Goal: Task Accomplishment & Management: Complete application form

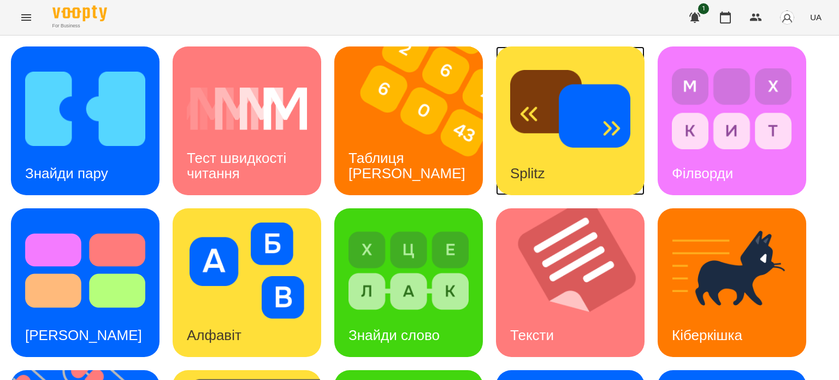
click at [545, 141] on img at bounding box center [570, 109] width 120 height 96
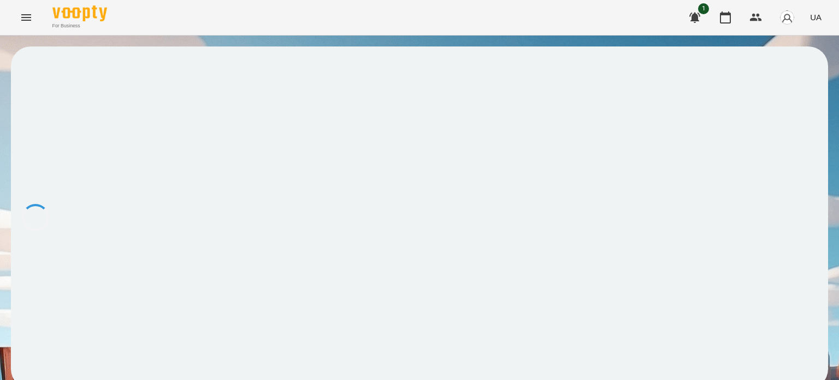
click at [234, 194] on div at bounding box center [419, 217] width 817 height 342
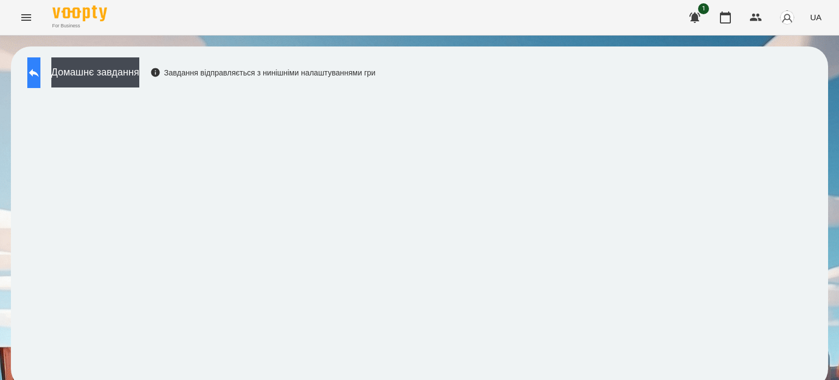
click at [39, 71] on icon at bounding box center [34, 73] width 10 height 8
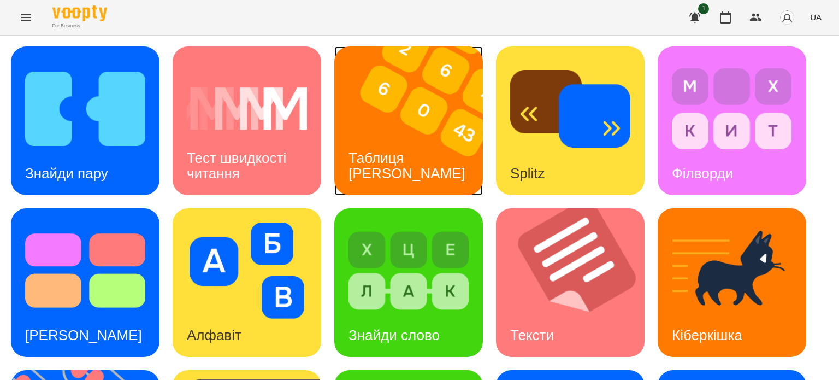
click at [399, 134] on img at bounding box center [415, 120] width 162 height 149
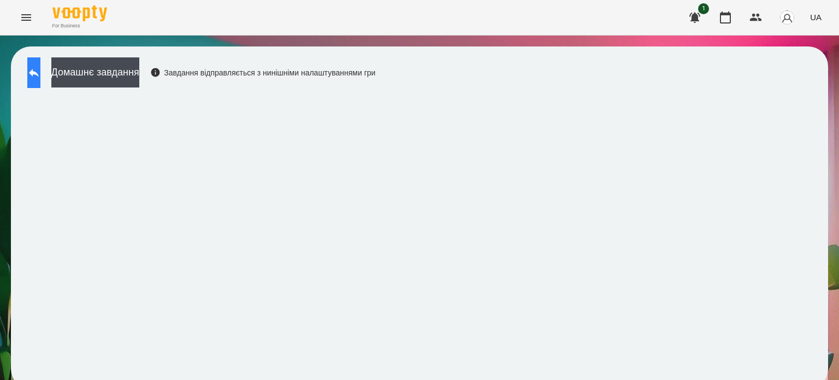
click at [40, 74] on icon at bounding box center [33, 72] width 13 height 13
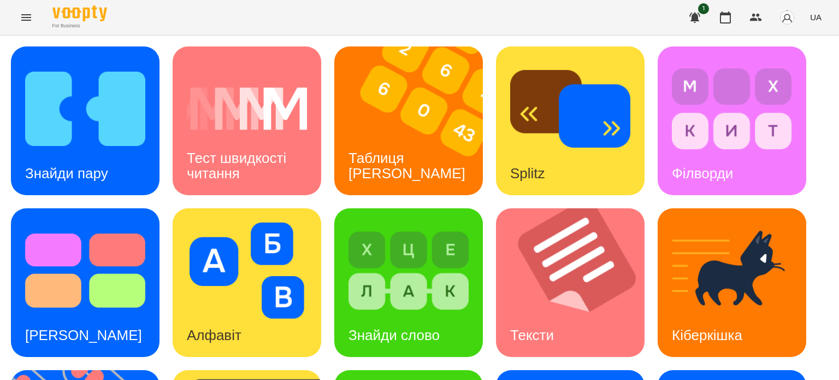
scroll to position [311, 0]
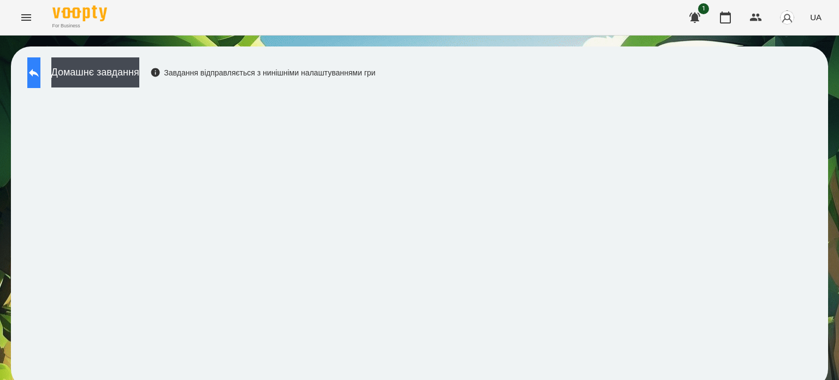
click at [40, 65] on button at bounding box center [33, 72] width 13 height 31
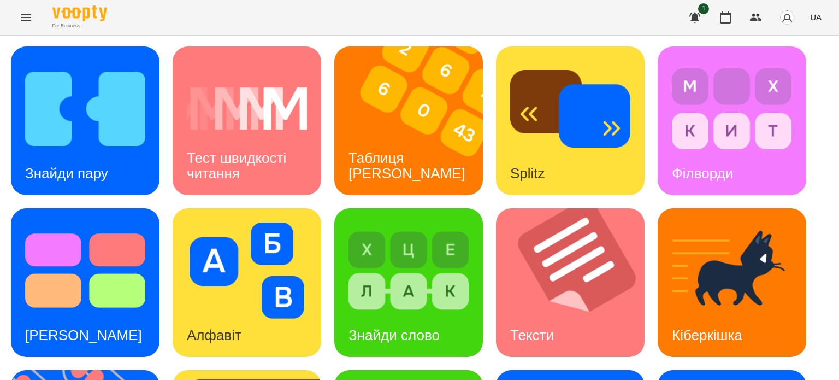
scroll to position [92, 0]
click at [433, 314] on div "Знайди слово" at bounding box center [394, 335] width 120 height 43
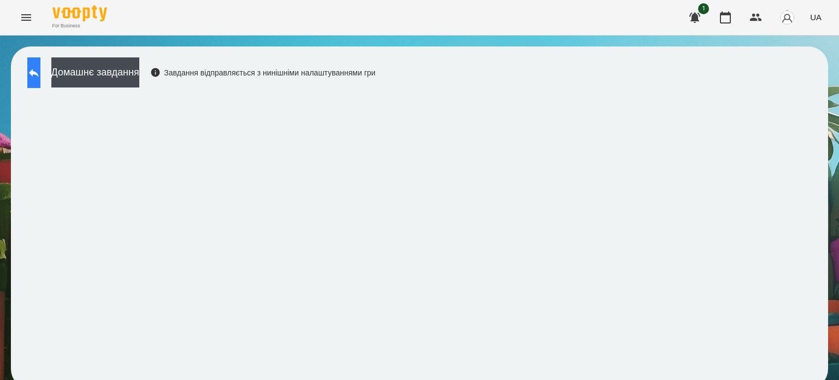
click at [40, 69] on icon at bounding box center [33, 72] width 13 height 13
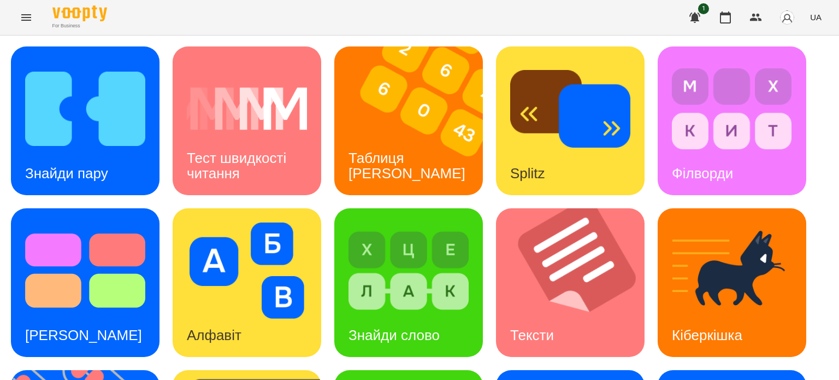
scroll to position [164, 0]
click at [411, 314] on div "Знайди слово" at bounding box center [394, 335] width 120 height 43
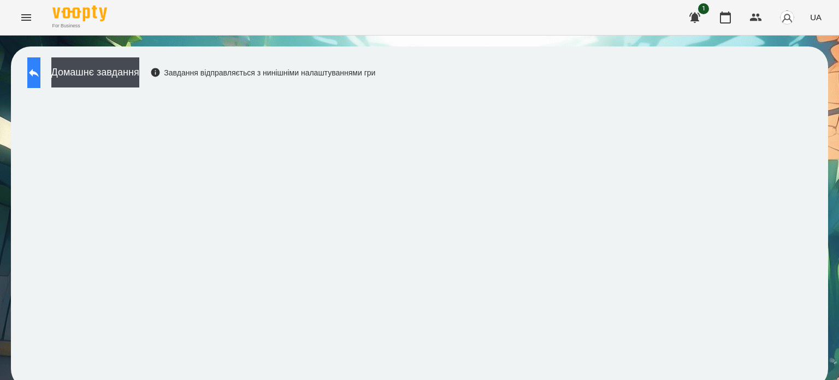
click at [40, 76] on icon at bounding box center [33, 72] width 13 height 13
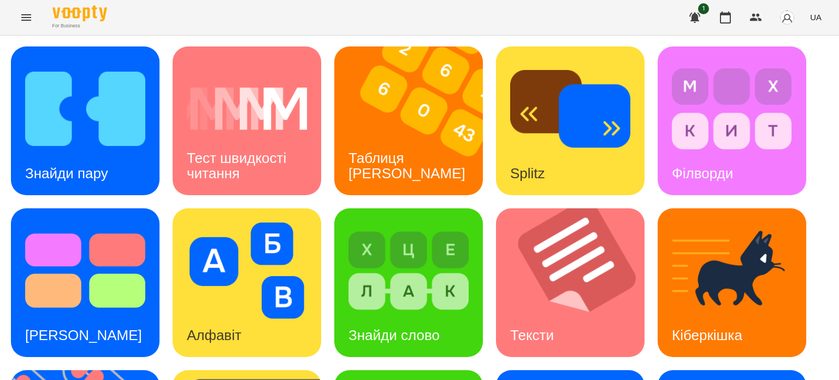
scroll to position [202, 0]
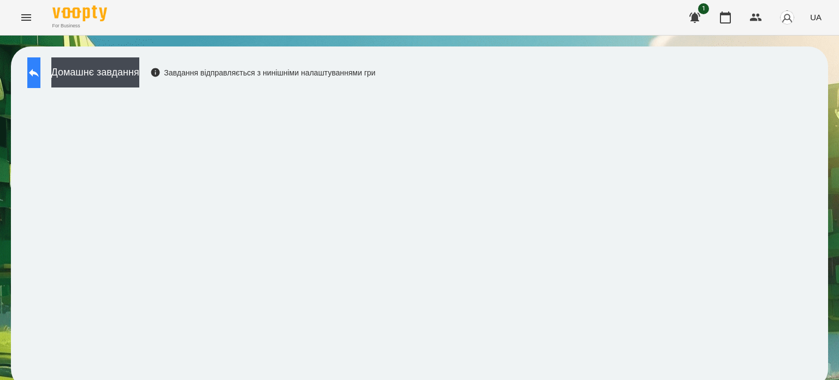
click at [40, 67] on icon at bounding box center [33, 72] width 13 height 13
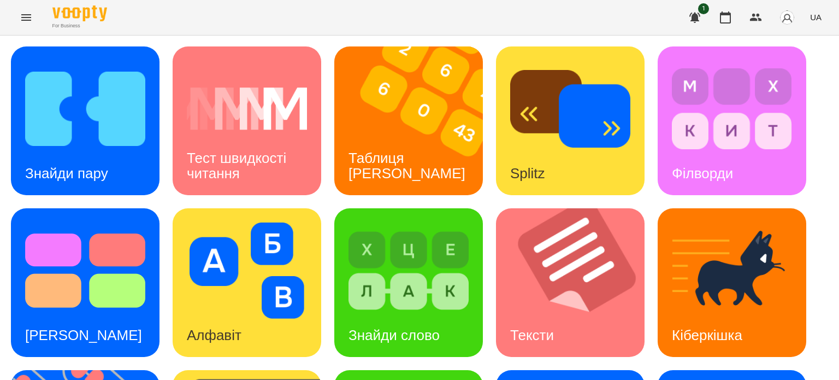
click at [25, 19] on icon "Menu" at bounding box center [26, 17] width 13 height 13
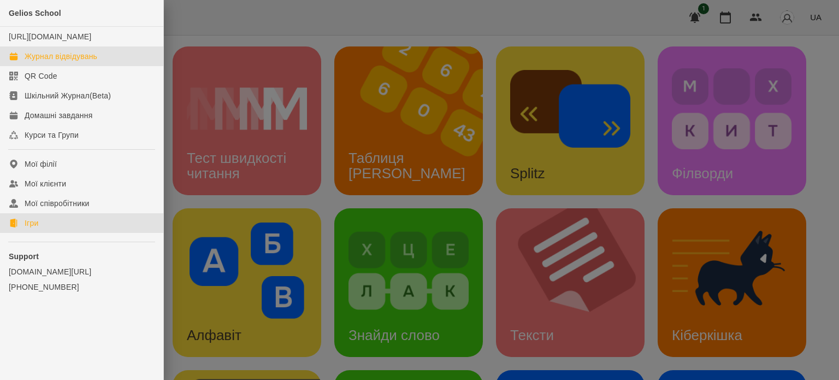
click at [57, 62] on div "Журнал відвідувань" at bounding box center [61, 56] width 73 height 11
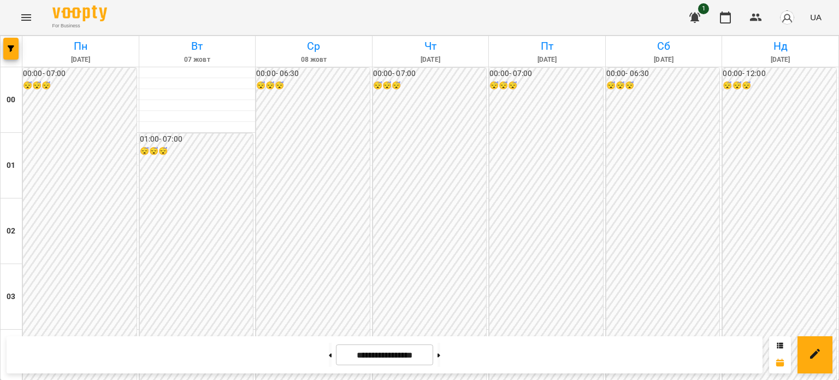
scroll to position [656, 0]
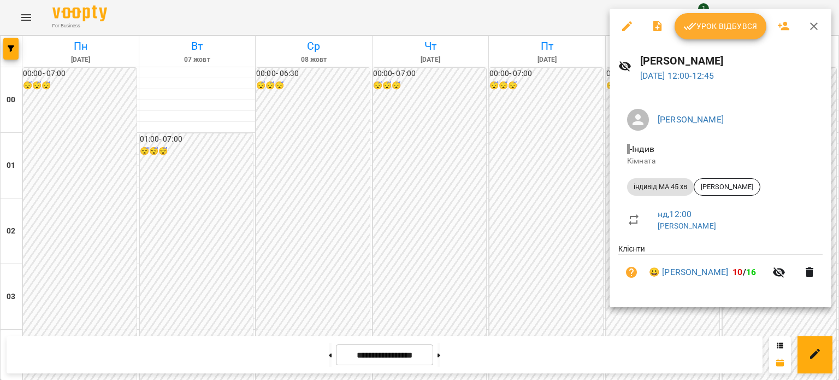
click at [738, 25] on span "Урок відбувся" at bounding box center [720, 26] width 74 height 13
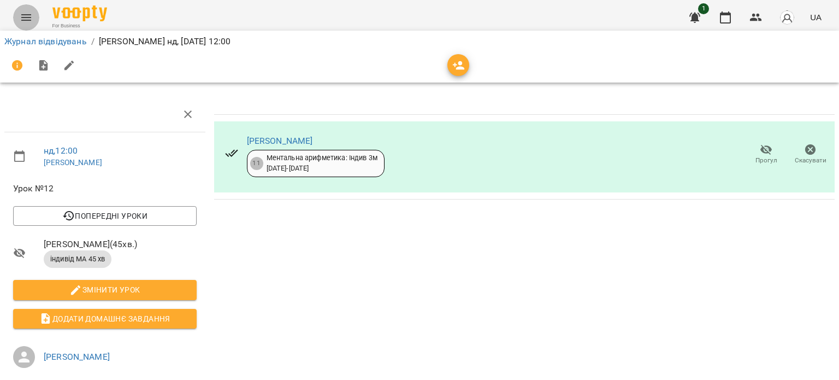
click at [26, 19] on icon "Menu" at bounding box center [26, 17] width 13 height 13
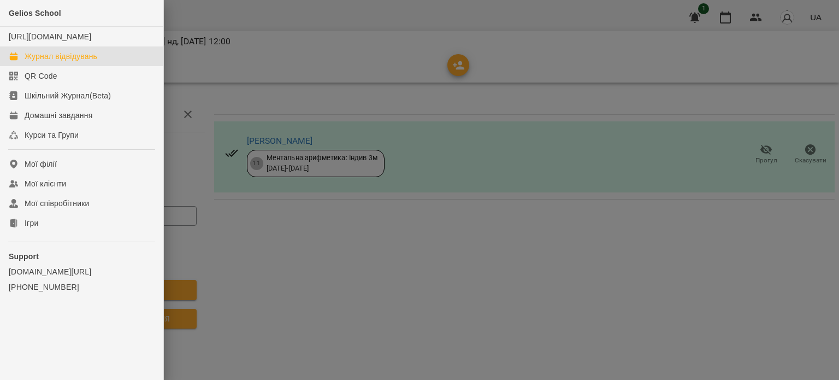
click at [58, 62] on div "Журнал відвідувань" at bounding box center [61, 56] width 73 height 11
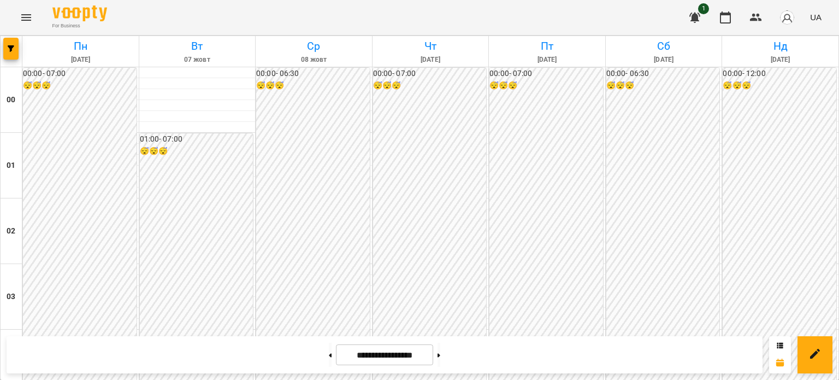
scroll to position [1093, 0]
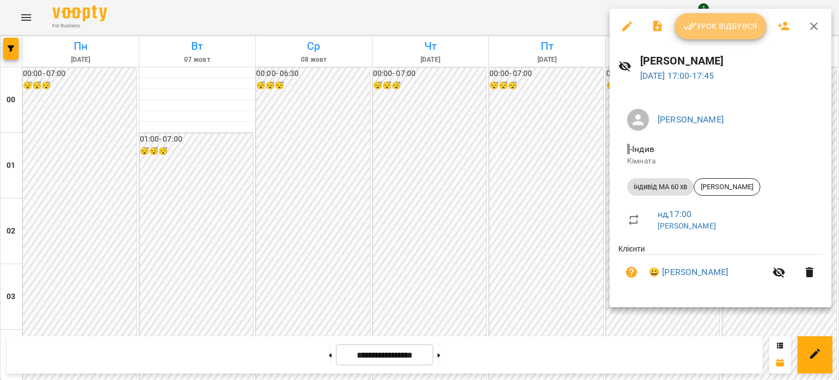
click at [711, 22] on span "Урок відбувся" at bounding box center [720, 26] width 74 height 13
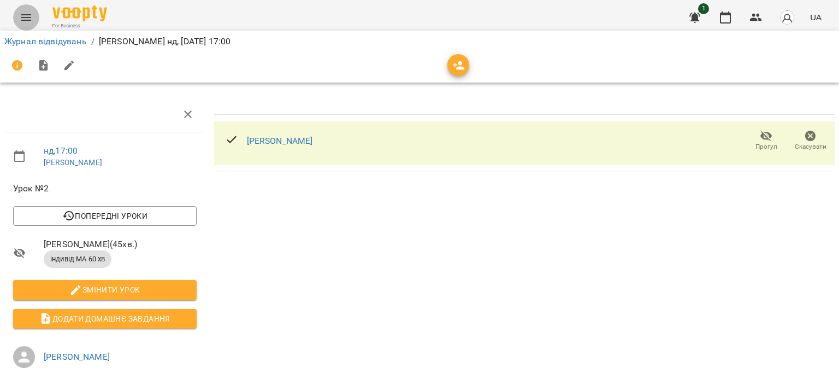
click at [22, 19] on icon "Menu" at bounding box center [26, 17] width 13 height 13
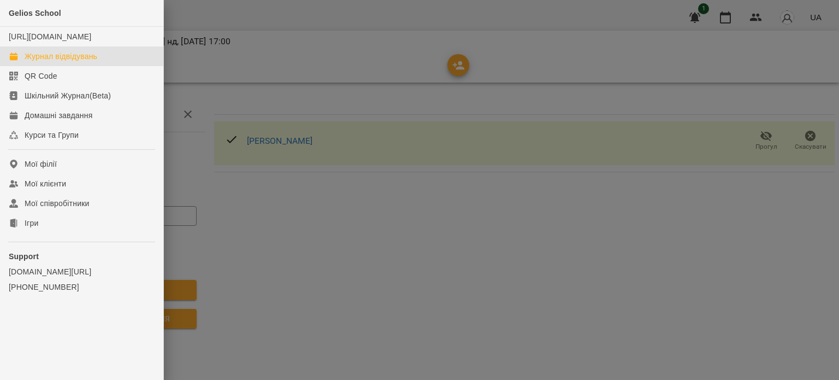
click at [84, 62] on div "Журнал відвідувань" at bounding box center [61, 56] width 73 height 11
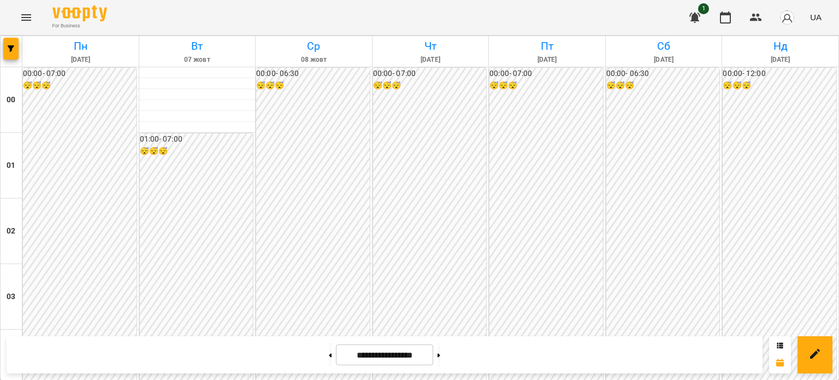
scroll to position [1091, 0]
click at [440, 357] on icon at bounding box center [439, 355] width 3 height 4
click at [329, 355] on button at bounding box center [330, 355] width 3 height 24
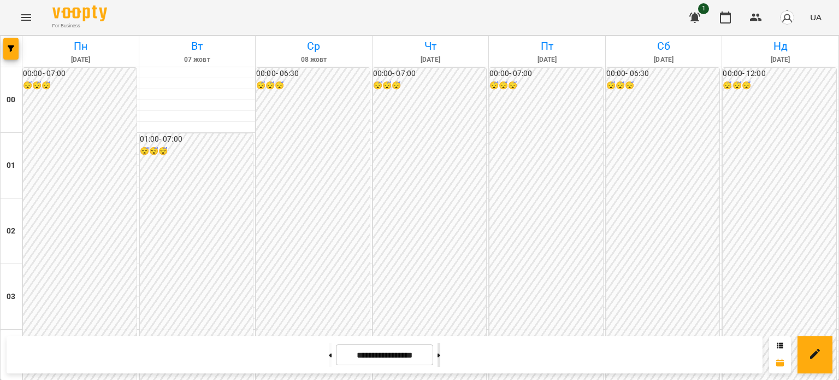
click at [440, 353] on button at bounding box center [439, 355] width 3 height 24
type input "**********"
click at [25, 14] on icon "Menu" at bounding box center [26, 17] width 10 height 7
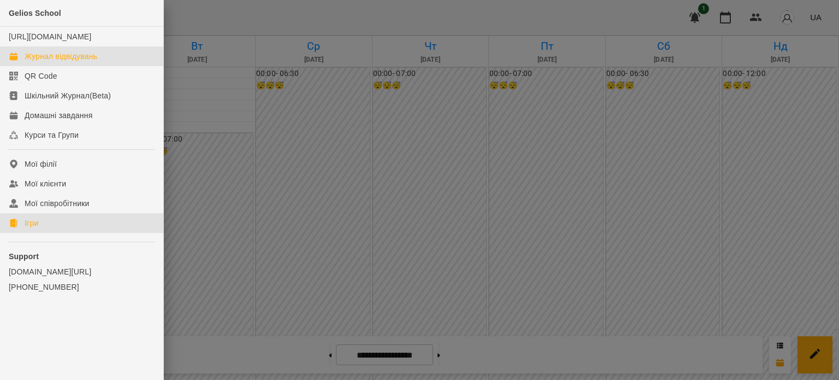
click at [36, 228] on div "Ігри" at bounding box center [32, 222] width 14 height 11
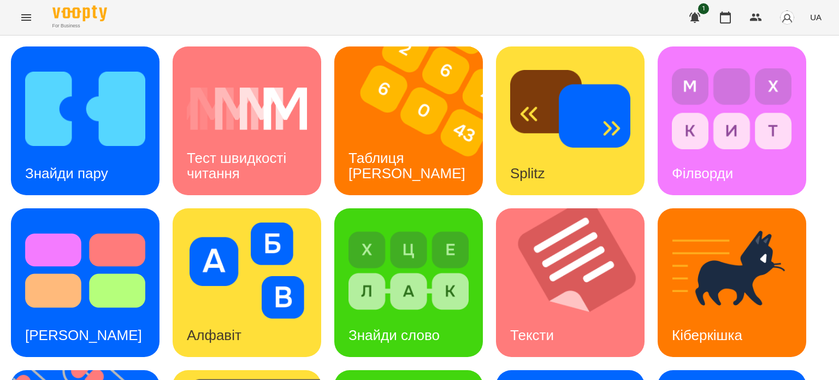
scroll to position [311, 0]
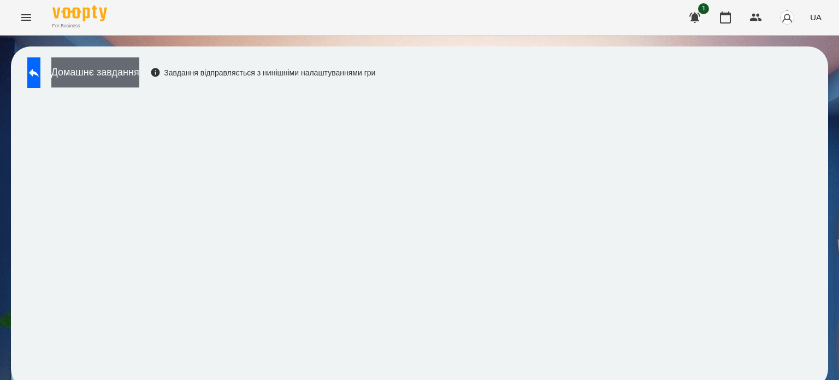
click at [139, 69] on button "Домашнє завдання" at bounding box center [95, 72] width 88 height 30
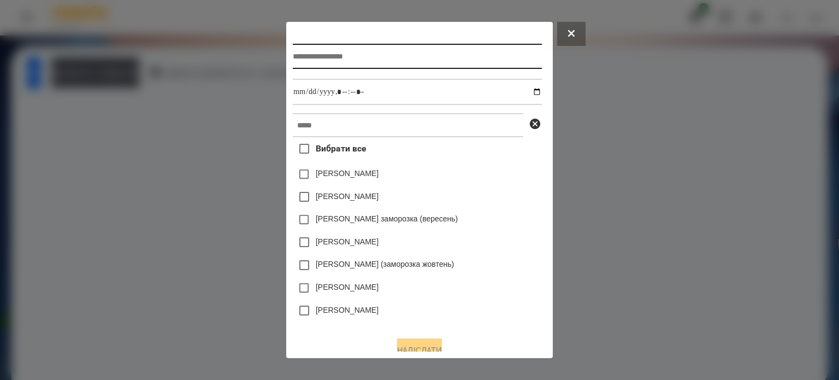
click at [308, 56] on input "text" at bounding box center [417, 56] width 249 height 25
type input "**********"
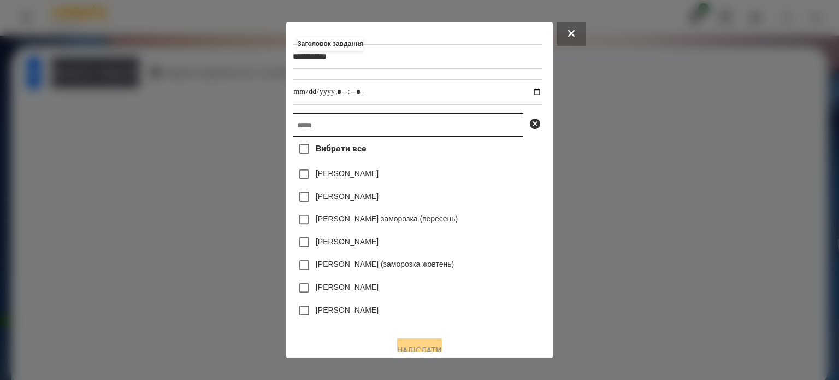
click at [294, 124] on input "text" at bounding box center [408, 125] width 231 height 24
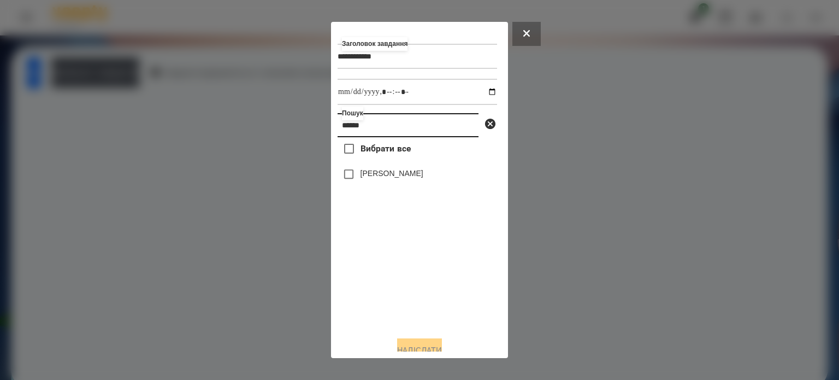
type input "******"
click at [397, 176] on label "[PERSON_NAME]" at bounding box center [392, 173] width 63 height 11
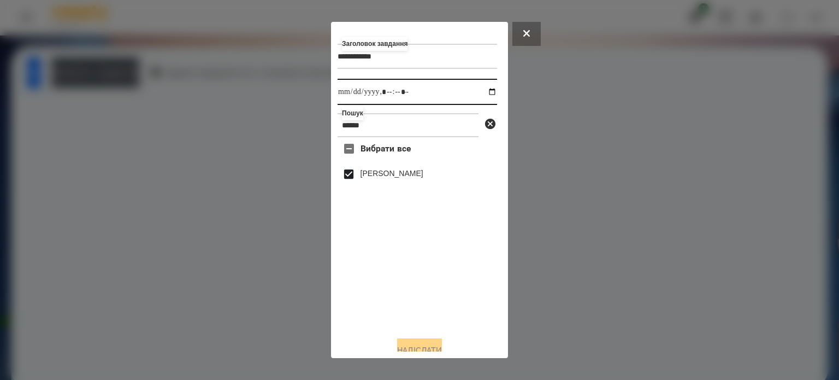
click at [482, 91] on input "datetime-local" at bounding box center [418, 92] width 160 height 26
type input "**********"
click at [416, 345] on button "Надіслати" at bounding box center [419, 350] width 45 height 24
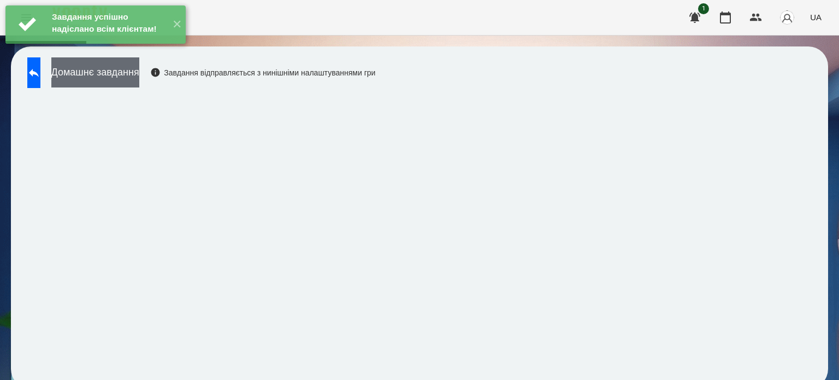
click at [138, 70] on button "Домашнє завдання" at bounding box center [95, 72] width 88 height 30
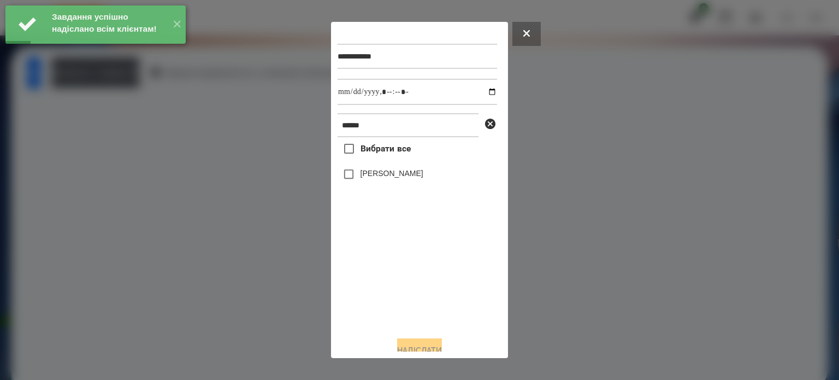
click at [372, 178] on label "[PERSON_NAME]" at bounding box center [392, 173] width 63 height 11
click at [482, 91] on input "datetime-local" at bounding box center [418, 92] width 160 height 26
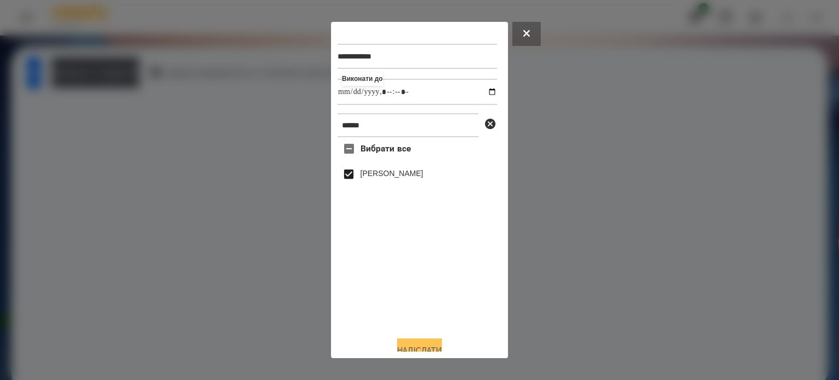
type input "**********"
click at [415, 345] on button "Надіслати" at bounding box center [419, 350] width 45 height 24
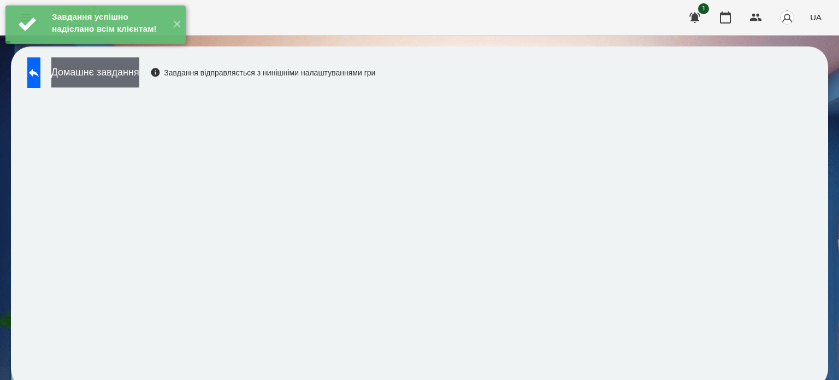
click at [139, 73] on button "Домашнє завдання" at bounding box center [95, 72] width 88 height 30
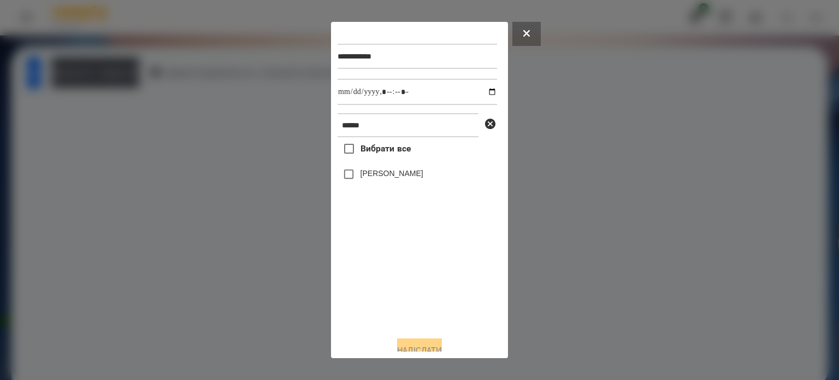
click at [385, 176] on label "[PERSON_NAME]" at bounding box center [392, 173] width 63 height 11
click at [486, 91] on input "datetime-local" at bounding box center [418, 92] width 160 height 26
type input "**********"
click at [431, 344] on button "Надіслати" at bounding box center [419, 350] width 45 height 24
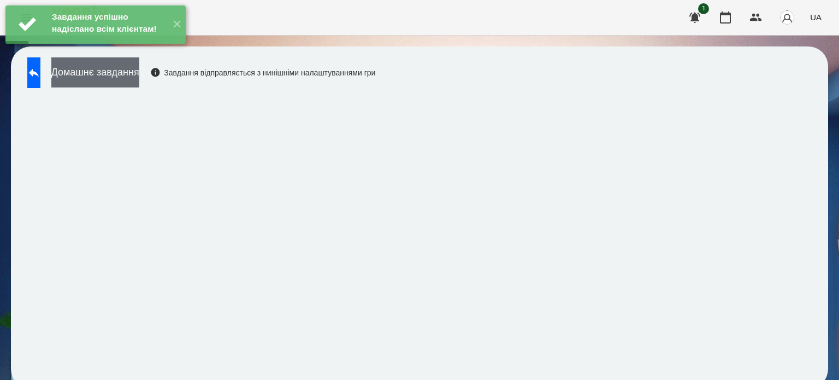
click at [139, 75] on button "Домашнє завдання" at bounding box center [95, 72] width 88 height 30
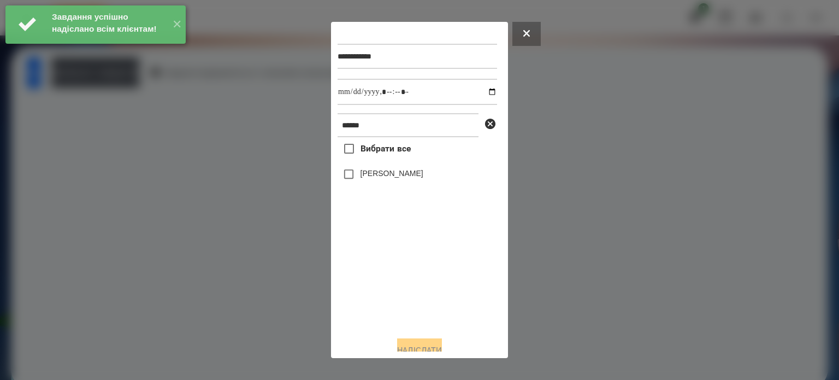
click at [361, 173] on label "[PERSON_NAME]" at bounding box center [392, 173] width 63 height 11
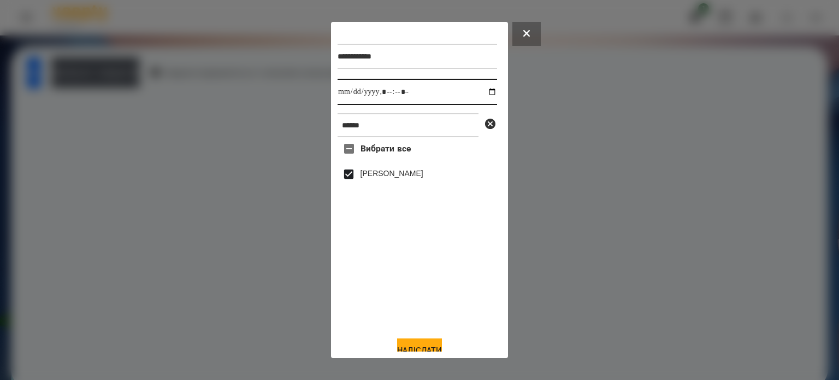
click at [483, 98] on input "datetime-local" at bounding box center [418, 92] width 160 height 26
type input "**********"
click at [407, 345] on button "Надіслати" at bounding box center [419, 350] width 45 height 24
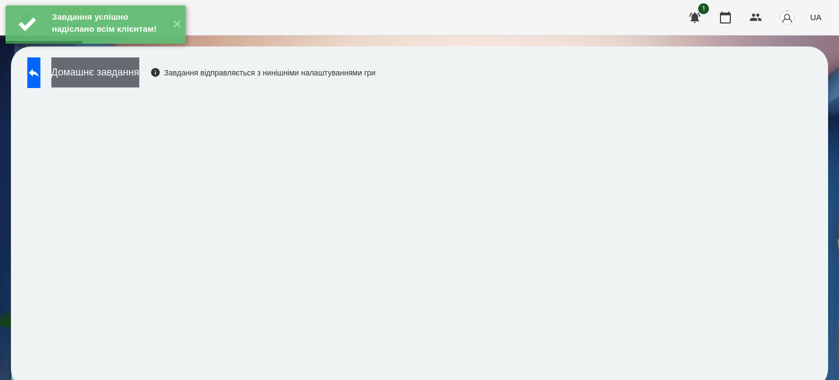
click at [139, 78] on button "Домашнє завдання" at bounding box center [95, 72] width 88 height 30
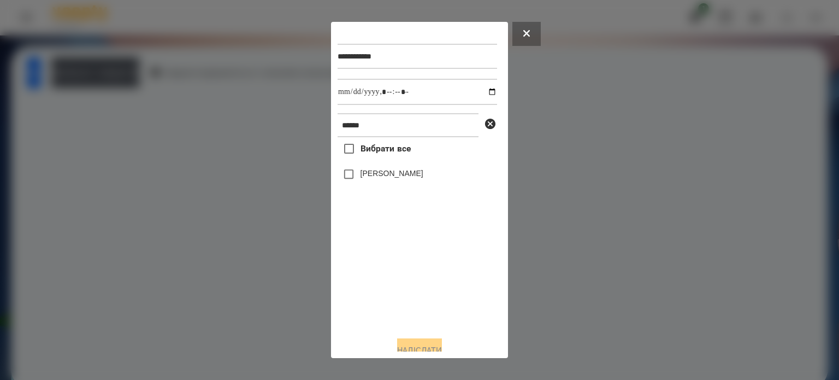
click at [364, 177] on label "[PERSON_NAME]" at bounding box center [392, 173] width 63 height 11
click at [483, 92] on input "datetime-local" at bounding box center [418, 92] width 160 height 26
type input "**********"
click at [432, 349] on button "Надіслати" at bounding box center [419, 350] width 45 height 24
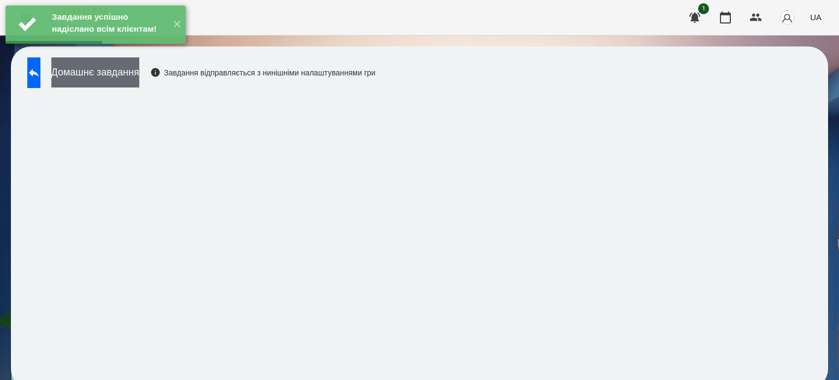
click at [129, 72] on button "Домашнє завдання" at bounding box center [95, 72] width 88 height 30
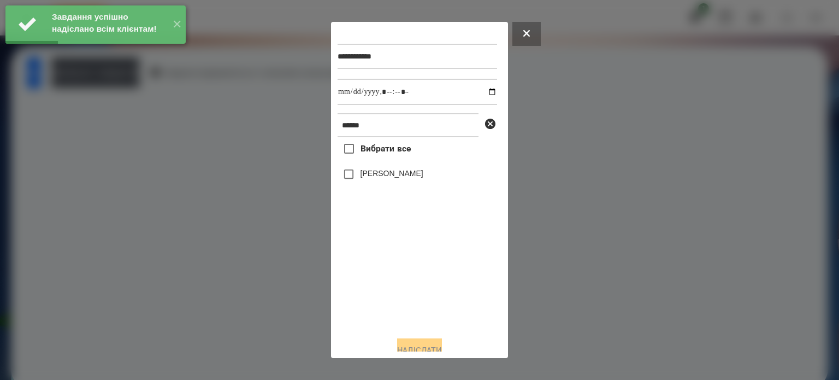
click at [386, 178] on label "[PERSON_NAME]" at bounding box center [392, 173] width 63 height 11
click at [485, 95] on input "datetime-local" at bounding box center [418, 92] width 160 height 26
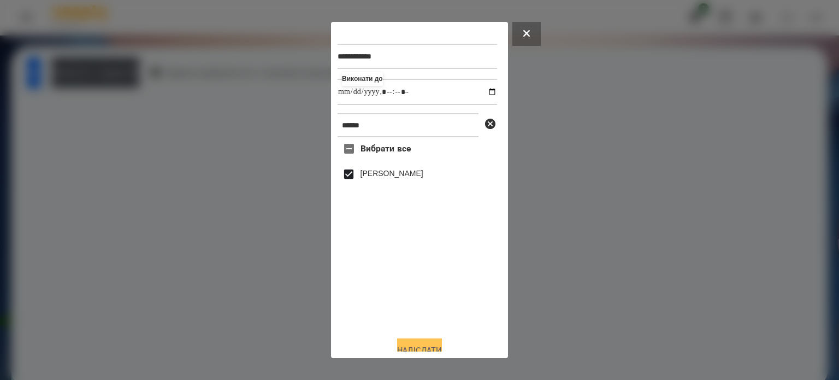
type input "**********"
click at [426, 349] on button "Надіслати" at bounding box center [419, 350] width 45 height 24
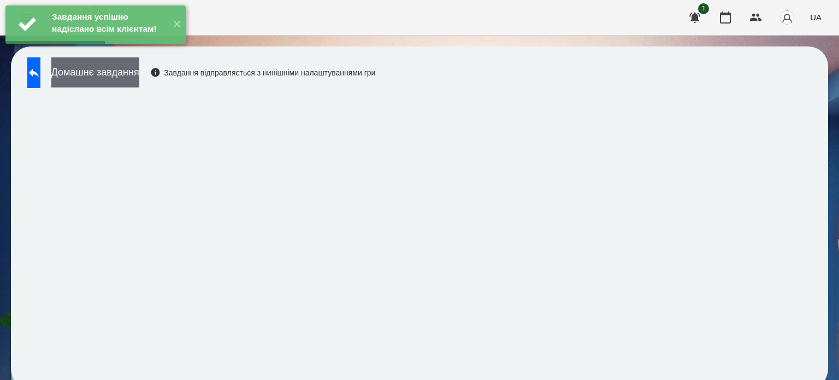
click at [139, 75] on button "Домашнє завдання" at bounding box center [95, 72] width 88 height 30
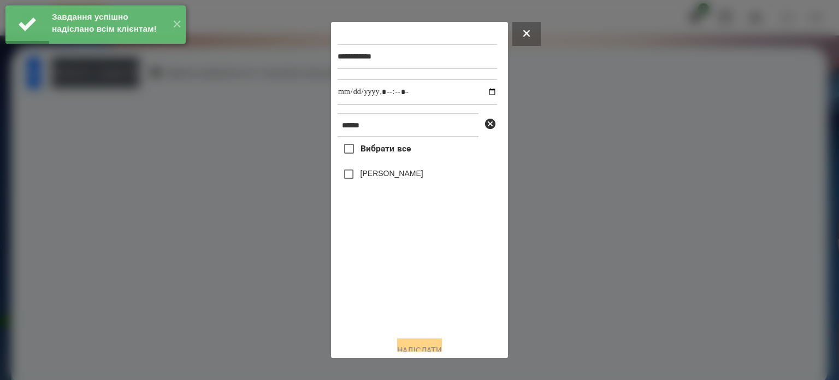
click at [364, 173] on label "[PERSON_NAME]" at bounding box center [392, 173] width 63 height 11
click at [480, 91] on input "datetime-local" at bounding box center [418, 92] width 160 height 26
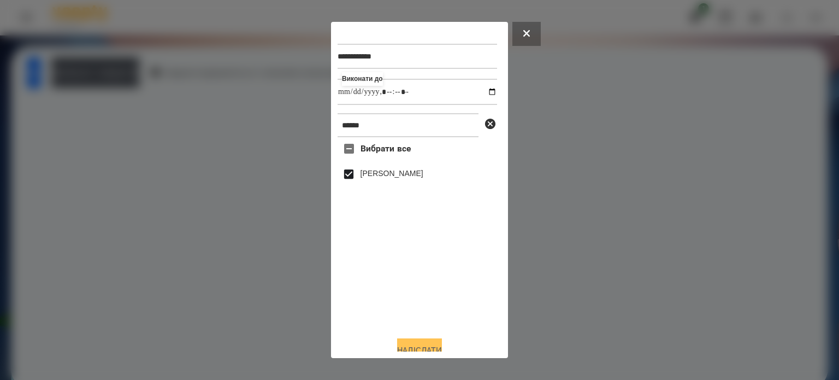
type input "**********"
click at [434, 347] on button "Надіслати" at bounding box center [419, 350] width 45 height 24
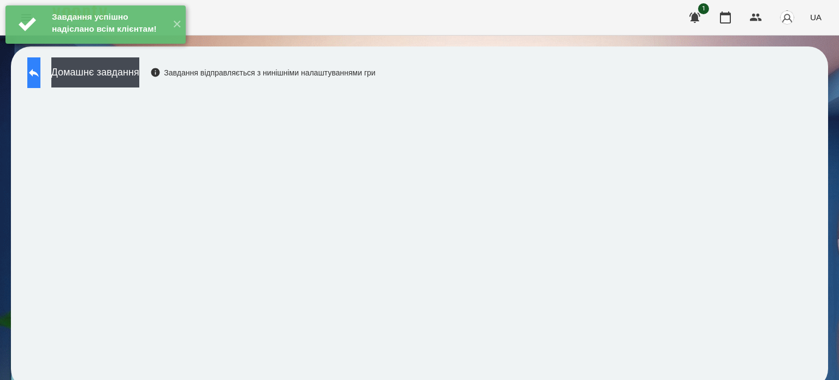
click at [39, 73] on icon at bounding box center [34, 73] width 10 height 8
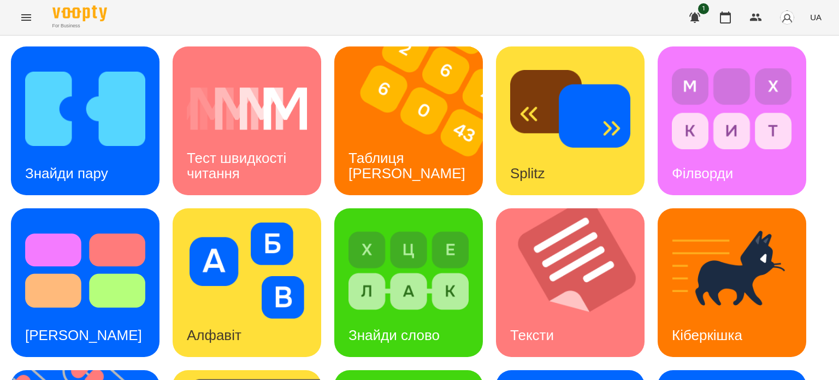
scroll to position [311, 0]
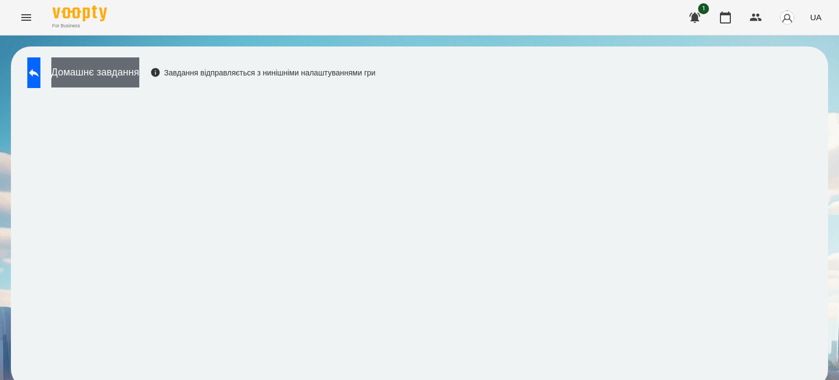
click at [133, 69] on button "Домашнє завдання" at bounding box center [95, 72] width 88 height 30
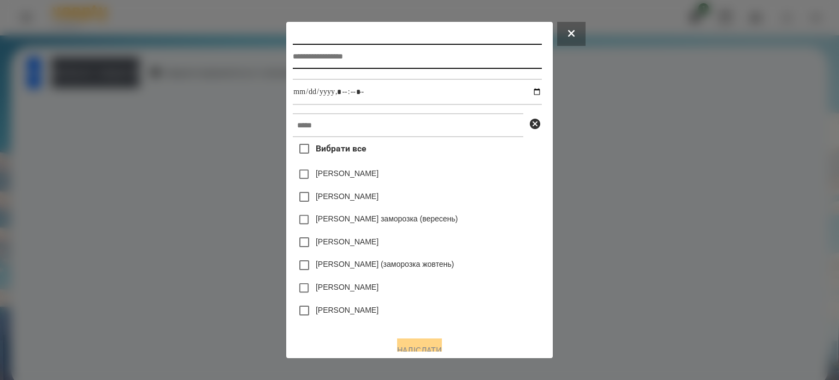
click at [298, 60] on input "text" at bounding box center [417, 56] width 249 height 25
type input "**********"
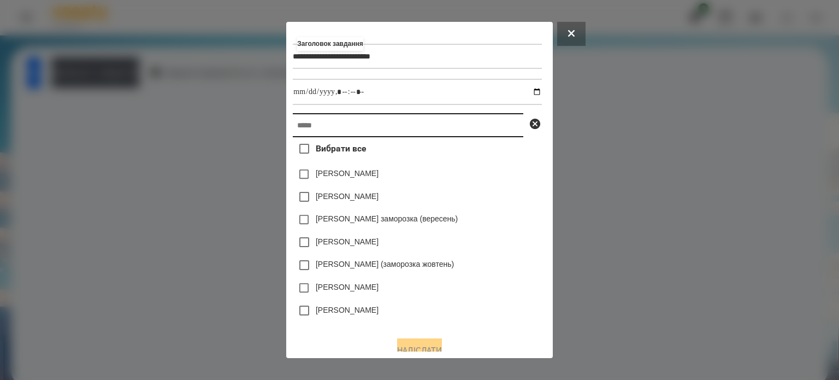
click at [293, 125] on input "text" at bounding box center [408, 125] width 231 height 24
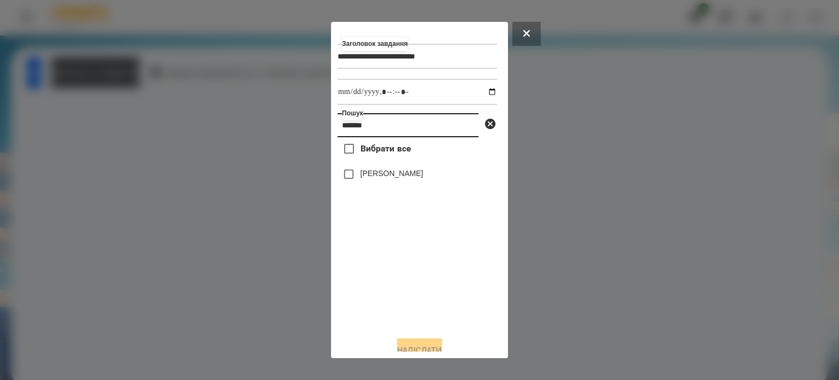
type input "*******"
click at [389, 179] on label "[PERSON_NAME]" at bounding box center [392, 173] width 63 height 11
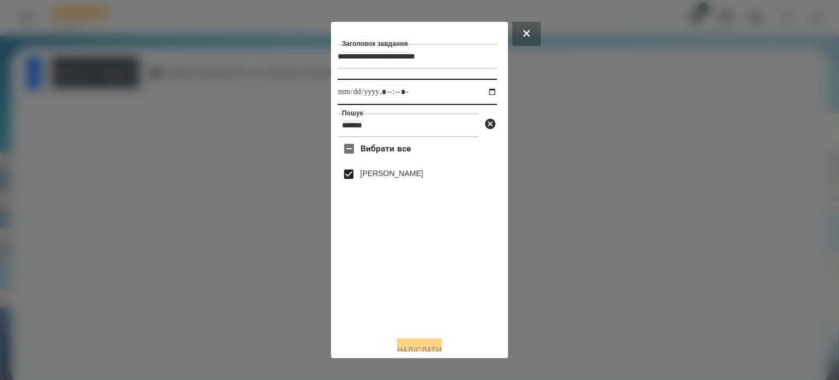
click at [477, 93] on input "datetime-local" at bounding box center [418, 92] width 160 height 26
type input "**********"
click at [424, 346] on button "Надіслати" at bounding box center [419, 350] width 45 height 24
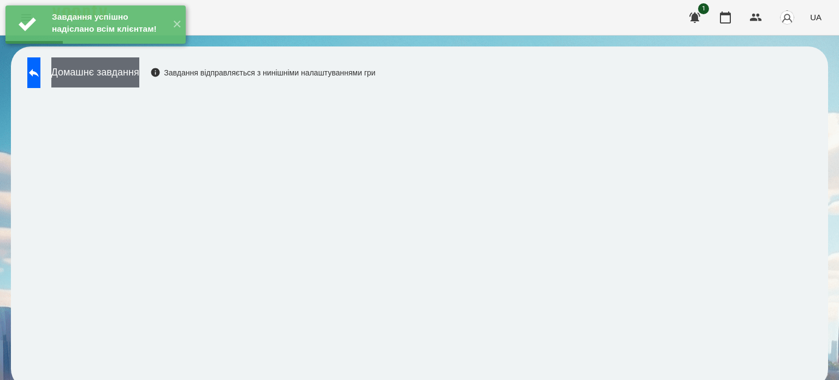
click at [132, 77] on button "Домашнє завдання" at bounding box center [95, 72] width 88 height 30
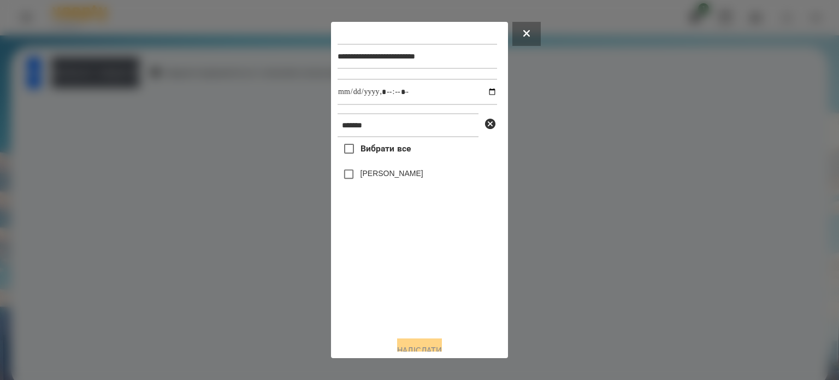
click at [369, 178] on label "[PERSON_NAME]" at bounding box center [392, 173] width 63 height 11
click at [482, 95] on input "datetime-local" at bounding box center [418, 92] width 160 height 26
type input "**********"
click at [429, 345] on button "Надіслати" at bounding box center [419, 350] width 45 height 24
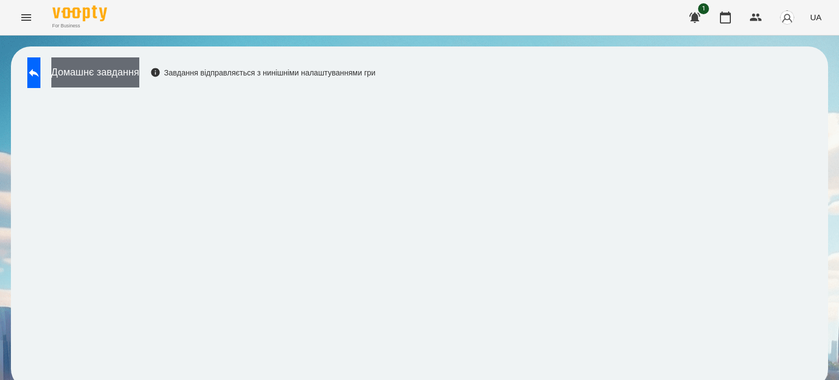
click at [139, 72] on button "Домашнє завдання" at bounding box center [95, 72] width 88 height 30
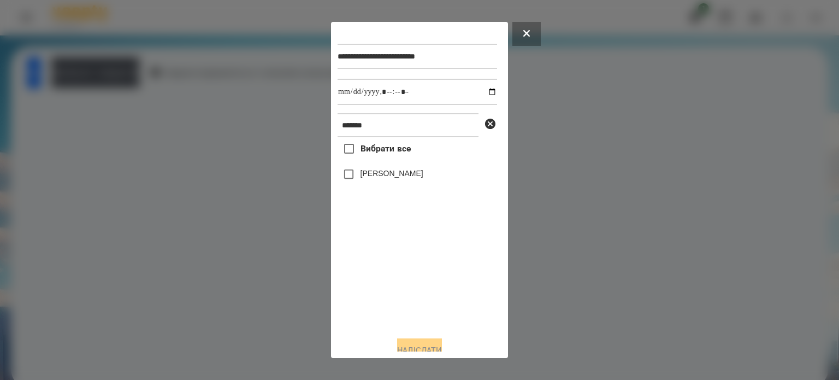
click at [370, 178] on label "[PERSON_NAME]" at bounding box center [392, 173] width 63 height 11
click at [483, 91] on input "datetime-local" at bounding box center [418, 92] width 160 height 26
type input "**********"
click at [417, 349] on button "Надіслати" at bounding box center [419, 350] width 45 height 24
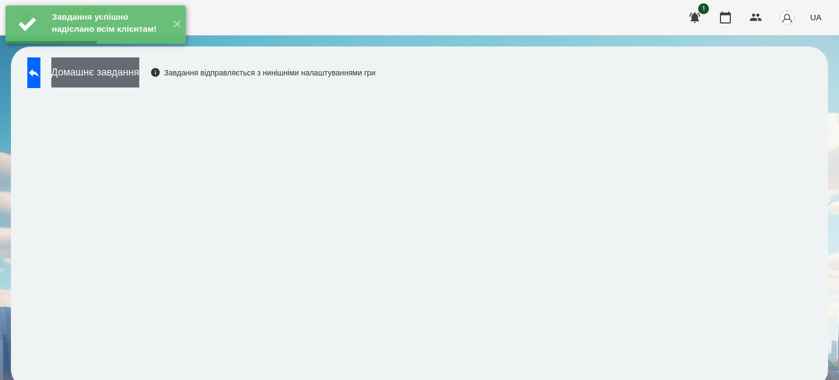
click at [131, 80] on button "Домашнє завдання" at bounding box center [95, 72] width 88 height 30
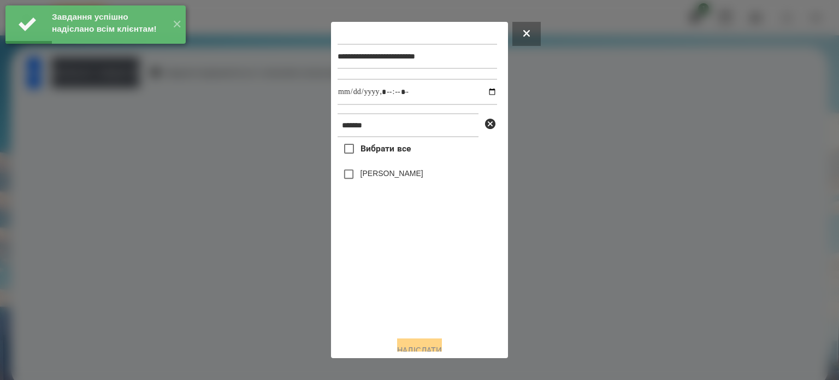
click at [372, 179] on label "[PERSON_NAME]" at bounding box center [392, 173] width 63 height 11
click at [483, 94] on input "datetime-local" at bounding box center [418, 92] width 160 height 26
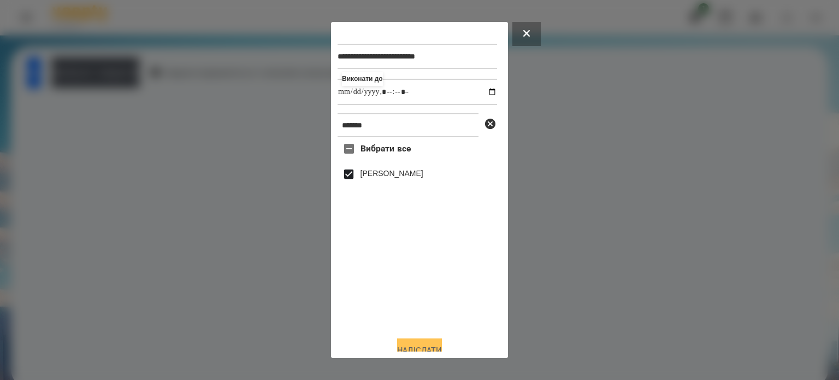
type input "**********"
click at [426, 343] on button "Надіслати" at bounding box center [419, 350] width 45 height 24
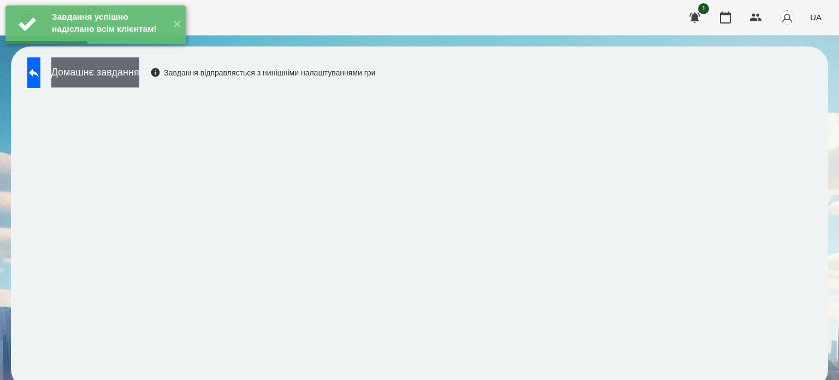
click at [139, 71] on button "Домашнє завдання" at bounding box center [95, 72] width 88 height 30
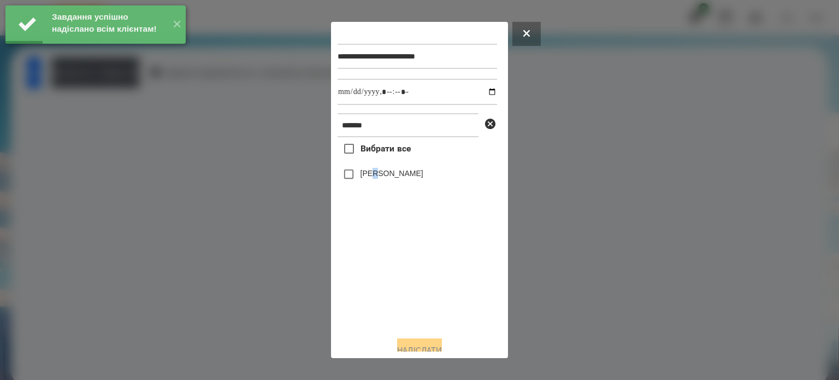
click at [376, 175] on label "[PERSON_NAME]" at bounding box center [392, 173] width 63 height 11
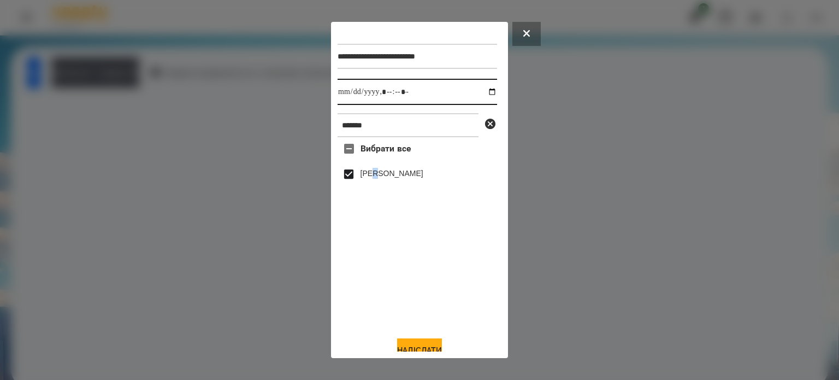
click at [480, 93] on input "datetime-local" at bounding box center [418, 92] width 160 height 26
type input "**********"
click at [420, 347] on button "Надіслати" at bounding box center [419, 350] width 45 height 24
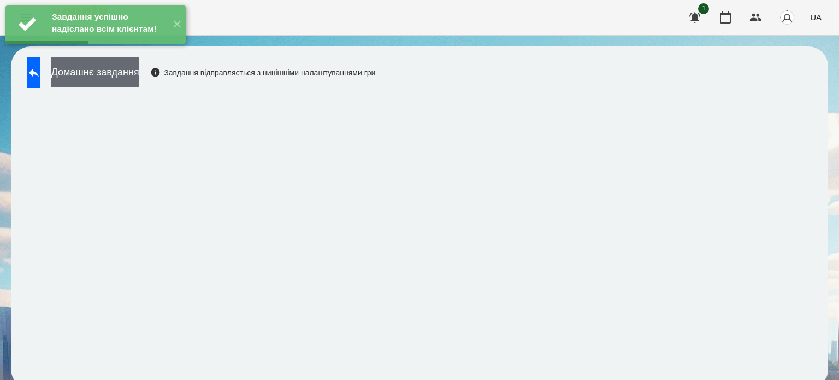
click at [139, 80] on button "Домашнє завдання" at bounding box center [95, 72] width 88 height 30
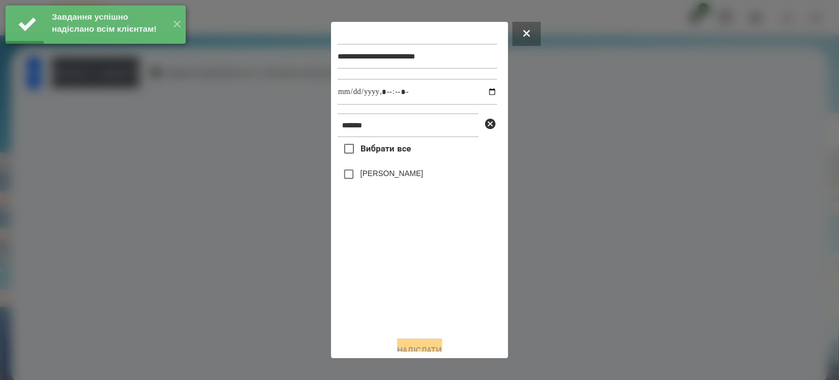
click at [379, 175] on label "[PERSON_NAME]" at bounding box center [392, 173] width 63 height 11
click at [480, 92] on input "datetime-local" at bounding box center [418, 92] width 160 height 26
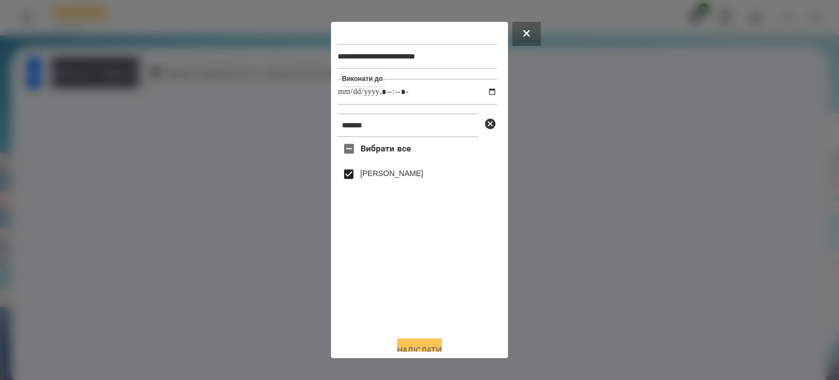
type input "**********"
click at [426, 346] on button "Надіслати" at bounding box center [419, 350] width 45 height 24
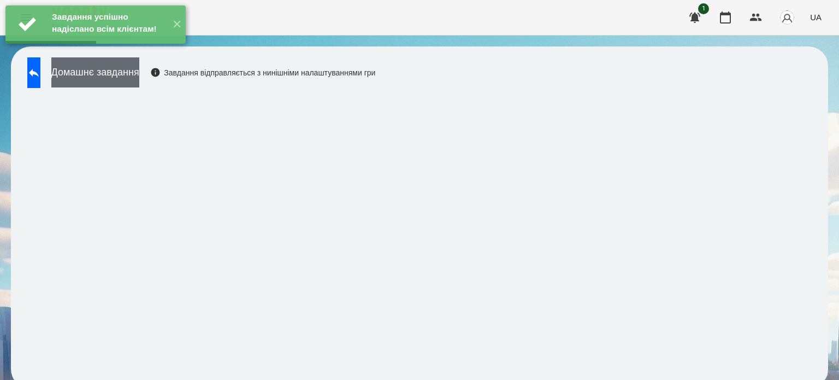
click at [139, 67] on button "Домашнє завдання" at bounding box center [95, 72] width 88 height 30
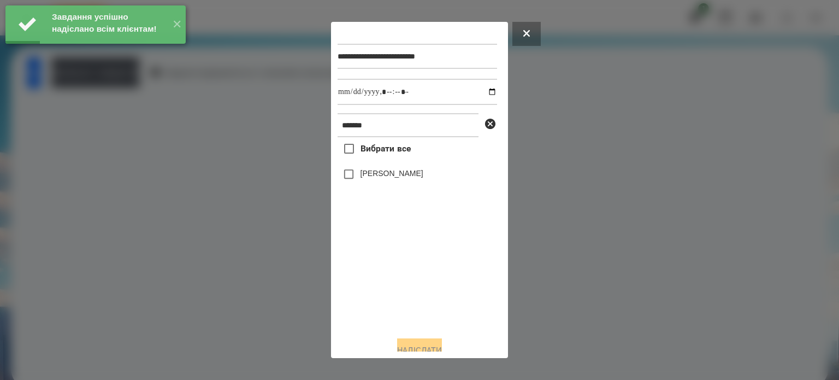
click at [378, 174] on label "[PERSON_NAME]" at bounding box center [392, 173] width 63 height 11
click at [479, 91] on input "datetime-local" at bounding box center [418, 92] width 160 height 26
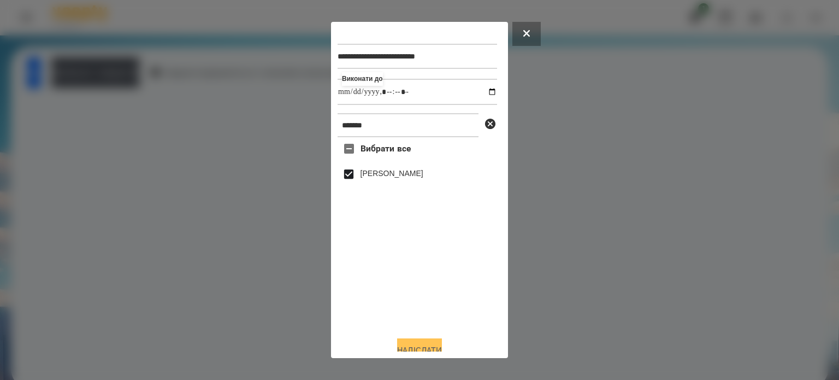
type input "**********"
click at [420, 349] on button "Надіслати" at bounding box center [419, 350] width 45 height 24
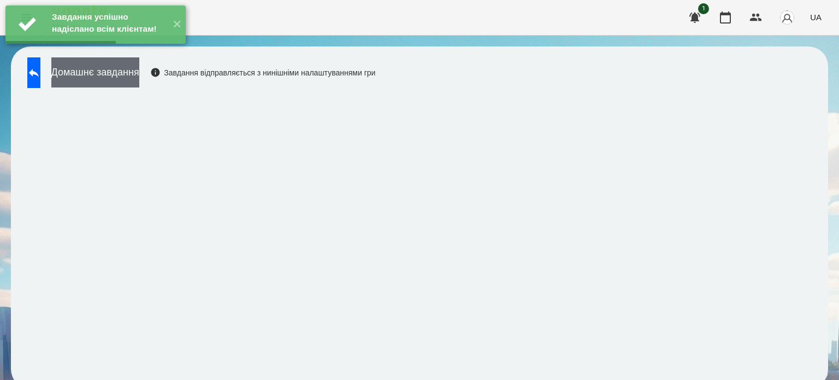
click at [120, 80] on button "Домашнє завдання" at bounding box center [95, 72] width 88 height 30
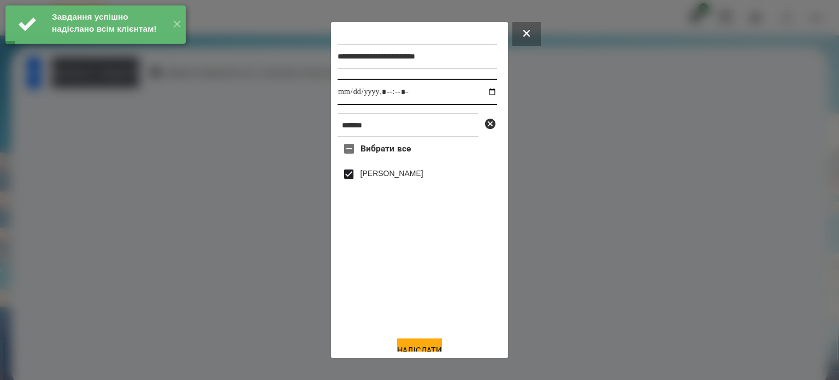
click at [482, 90] on input "datetime-local" at bounding box center [418, 92] width 160 height 26
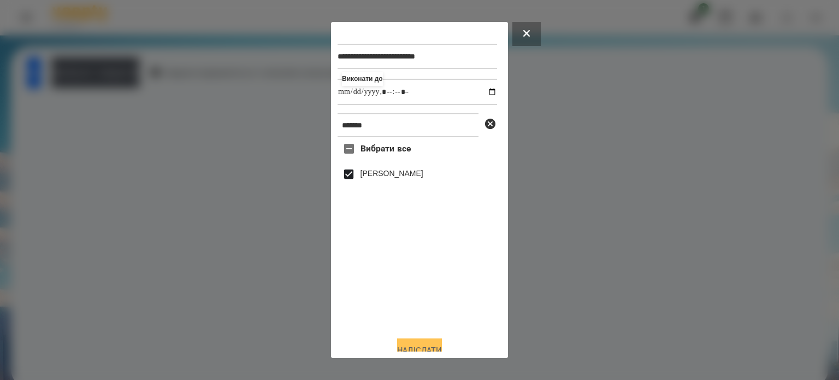
type input "**********"
click at [410, 345] on button "Надіслати" at bounding box center [419, 350] width 45 height 24
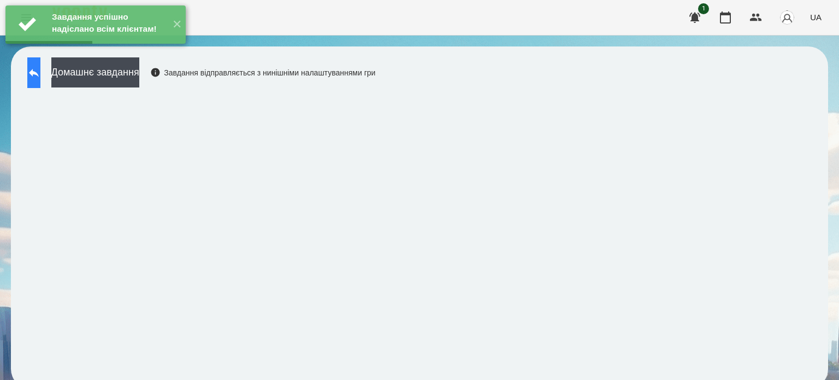
click at [39, 72] on icon at bounding box center [34, 73] width 10 height 8
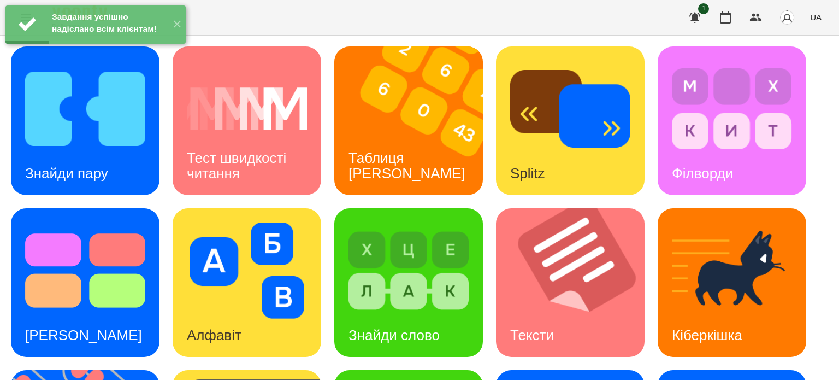
scroll to position [311, 0]
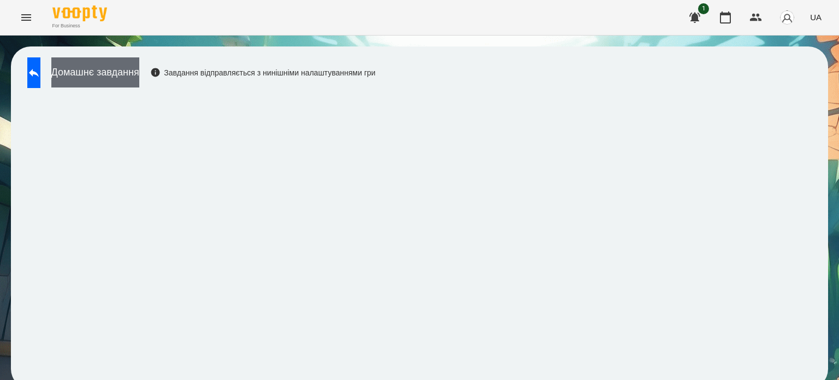
click at [139, 76] on button "Домашнє завдання" at bounding box center [95, 72] width 88 height 30
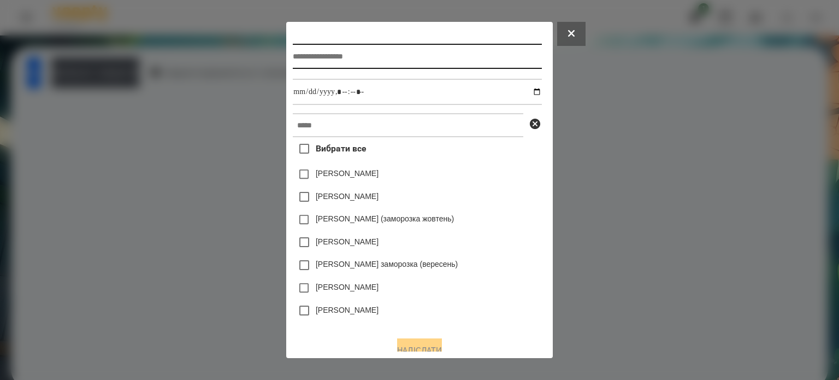
click at [295, 60] on input "text" at bounding box center [417, 56] width 249 height 25
type input "**********"
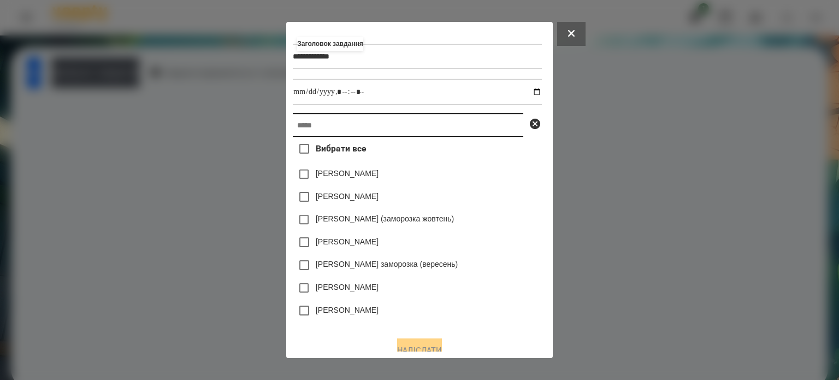
click at [295, 133] on input "text" at bounding box center [408, 125] width 231 height 24
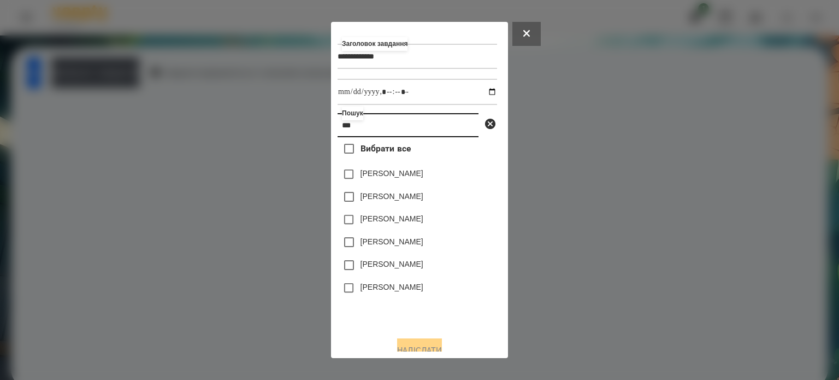
type input "***"
click at [390, 268] on label "[PERSON_NAME]" at bounding box center [392, 263] width 63 height 11
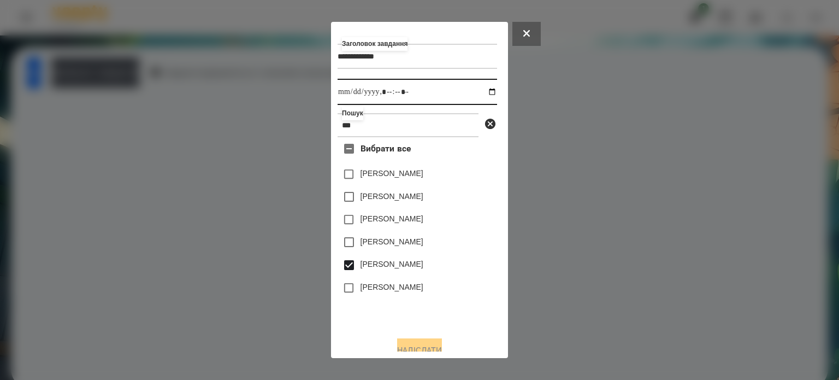
click at [483, 91] on input "datetime-local" at bounding box center [418, 92] width 160 height 26
type input "**********"
click at [414, 345] on button "Надіслати" at bounding box center [419, 350] width 45 height 24
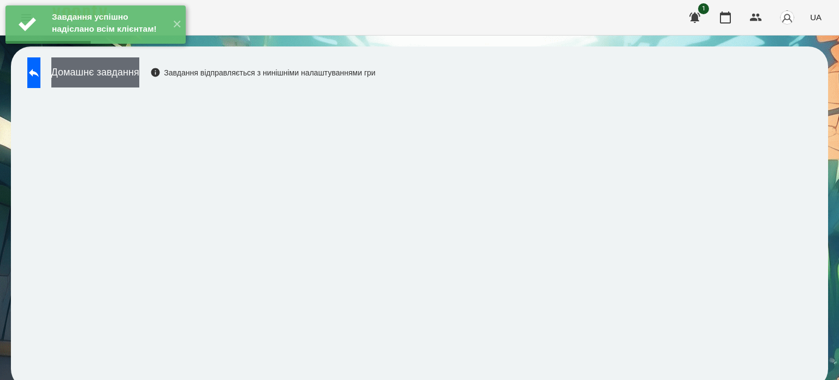
click at [139, 74] on button "Домашнє завдання" at bounding box center [95, 72] width 88 height 30
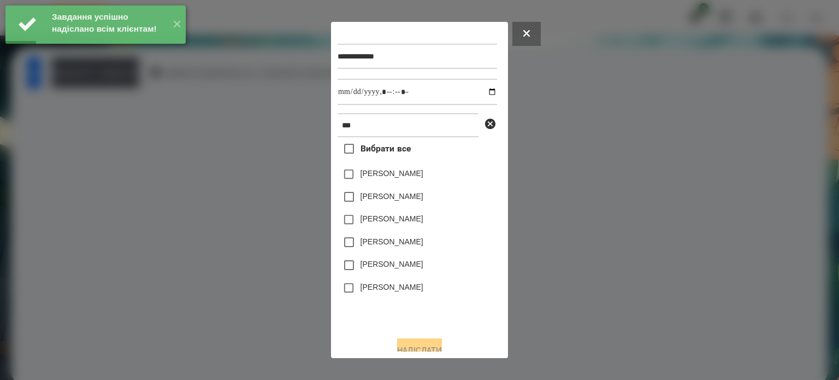
click at [402, 269] on label "[PERSON_NAME]" at bounding box center [392, 263] width 63 height 11
click at [476, 93] on input "datetime-local" at bounding box center [418, 92] width 160 height 26
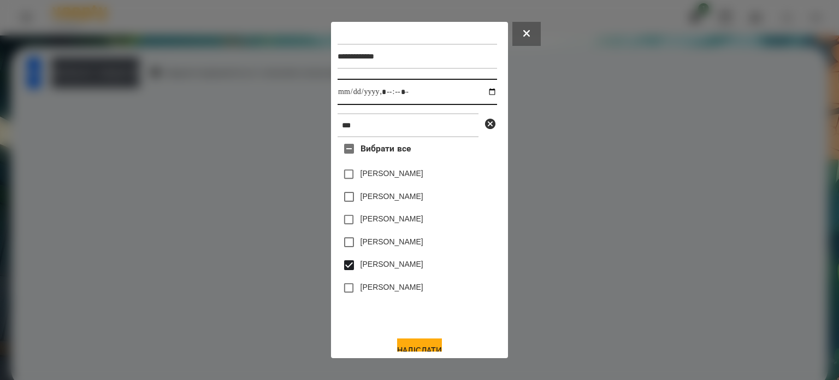
click at [483, 92] on input "datetime-local" at bounding box center [418, 92] width 160 height 26
type input "**********"
click at [417, 344] on button "Надіслати" at bounding box center [419, 350] width 45 height 24
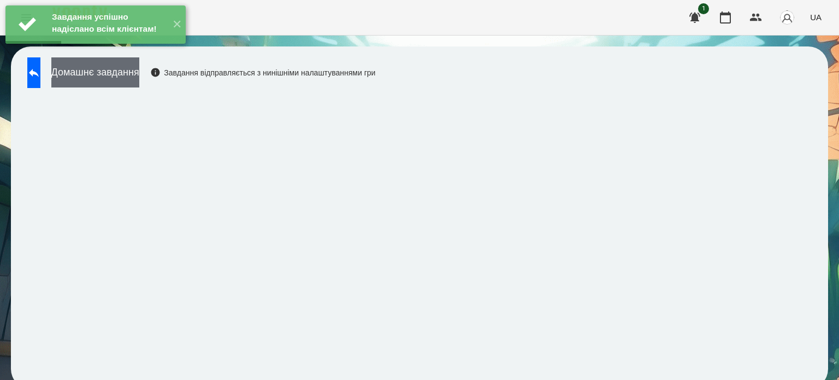
click at [139, 78] on button "Домашнє завдання" at bounding box center [95, 72] width 88 height 30
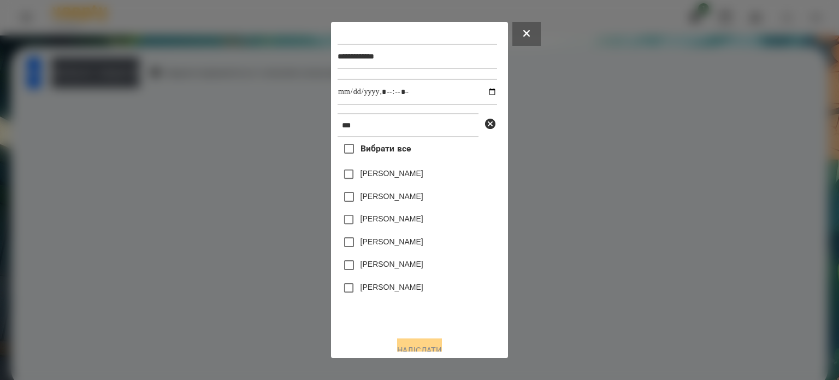
click at [385, 264] on label "[PERSON_NAME]" at bounding box center [392, 263] width 63 height 11
click at [482, 93] on input "datetime-local" at bounding box center [418, 92] width 160 height 26
type input "**********"
click at [414, 347] on button "Надіслати" at bounding box center [419, 350] width 45 height 24
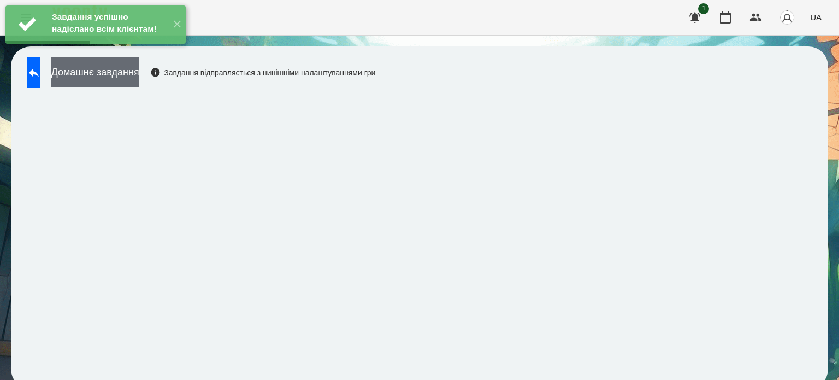
click at [139, 76] on button "Домашнє завдання" at bounding box center [95, 72] width 88 height 30
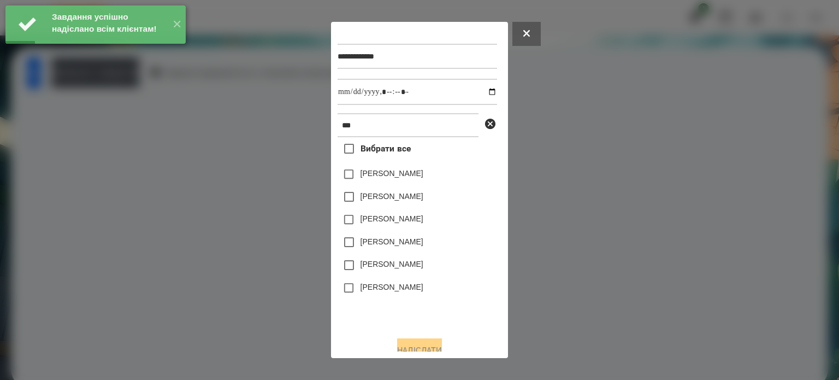
click at [365, 265] on label "[PERSON_NAME]" at bounding box center [392, 263] width 63 height 11
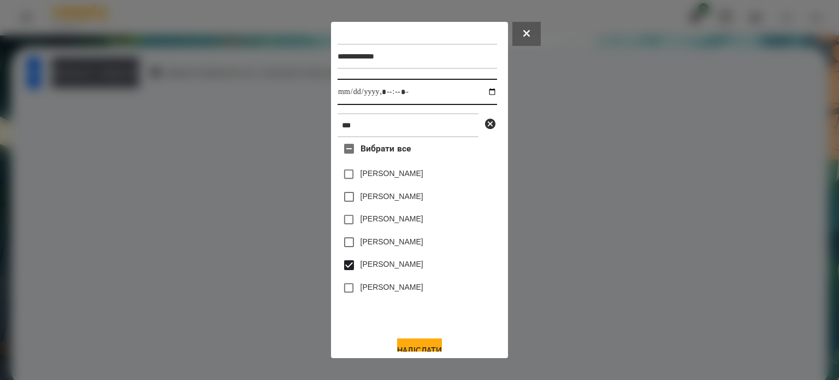
click at [479, 94] on input "datetime-local" at bounding box center [418, 92] width 160 height 26
type input "**********"
click at [417, 345] on button "Надіслати" at bounding box center [419, 350] width 45 height 24
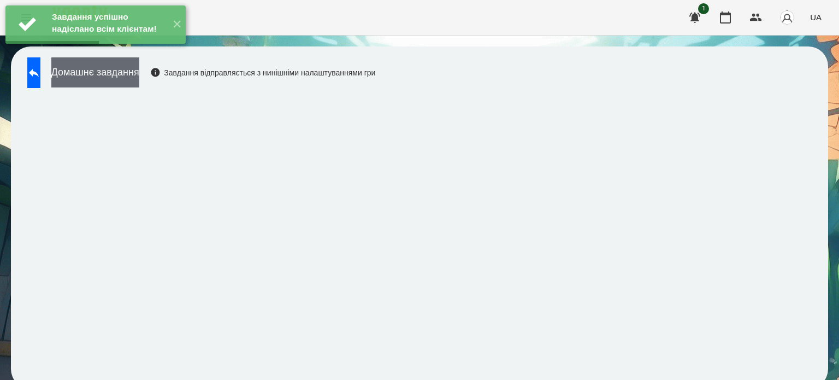
click at [110, 76] on button "Домашнє завдання" at bounding box center [95, 72] width 88 height 30
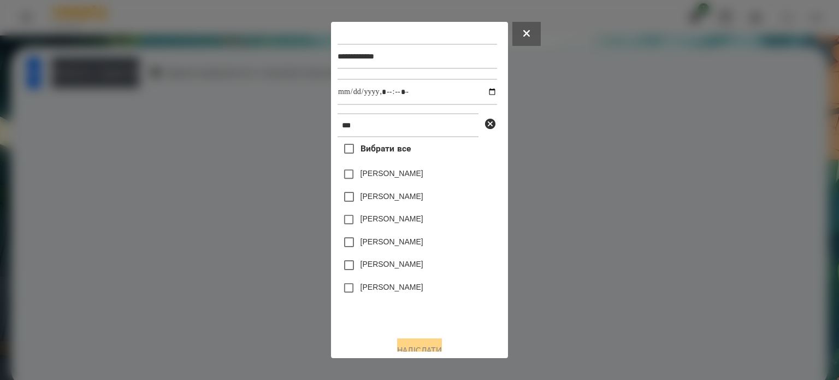
click at [378, 262] on label "[PERSON_NAME]" at bounding box center [392, 263] width 63 height 11
click at [481, 92] on input "datetime-local" at bounding box center [418, 92] width 160 height 26
type input "**********"
click at [437, 344] on button "Надіслати" at bounding box center [419, 350] width 45 height 24
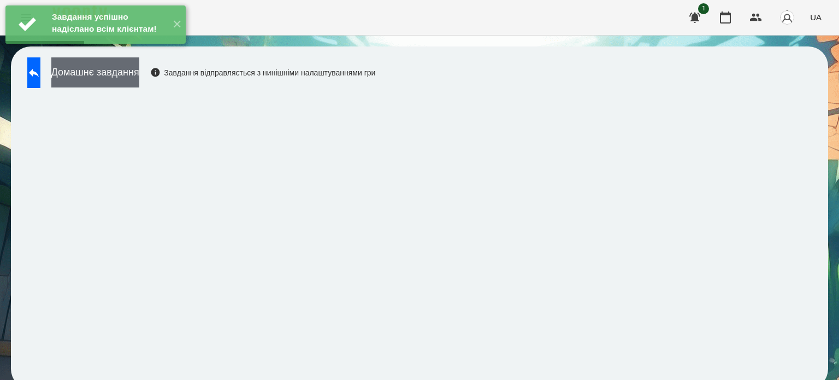
click at [139, 78] on button "Домашнє завдання" at bounding box center [95, 72] width 88 height 30
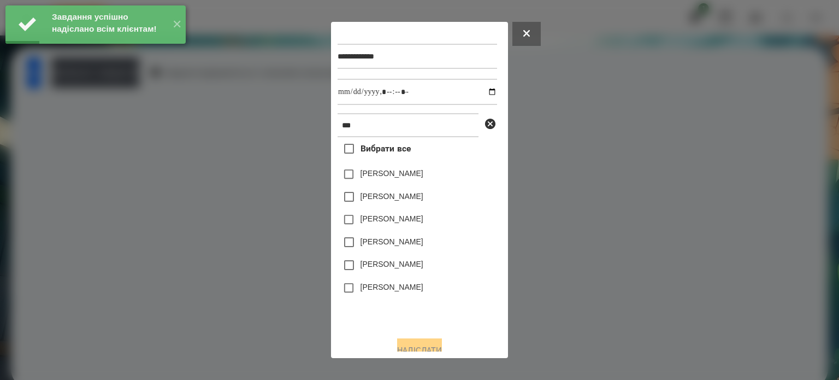
click at [385, 267] on label "[PERSON_NAME]" at bounding box center [392, 263] width 63 height 11
click at [484, 93] on input "datetime-local" at bounding box center [418, 92] width 160 height 26
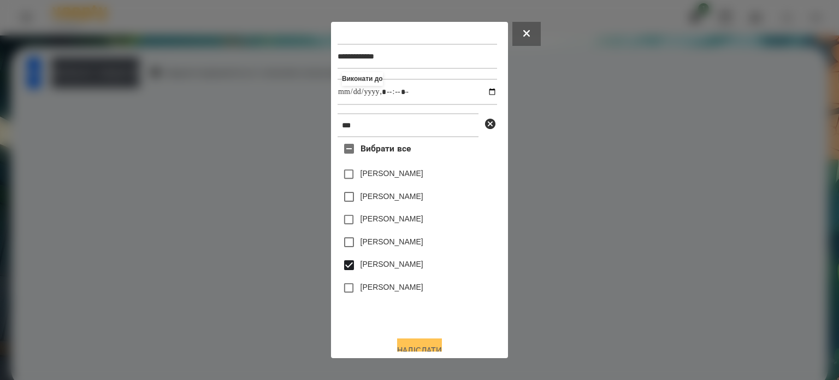
type input "**********"
click at [426, 346] on button "Надіслати" at bounding box center [419, 350] width 45 height 24
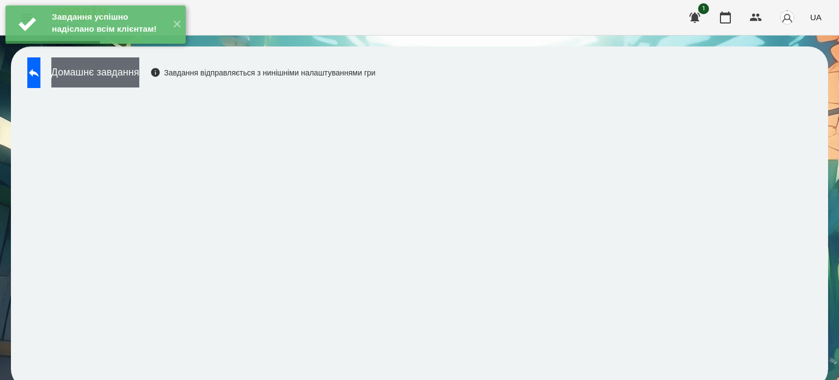
click at [139, 76] on button "Домашнє завдання" at bounding box center [95, 72] width 88 height 30
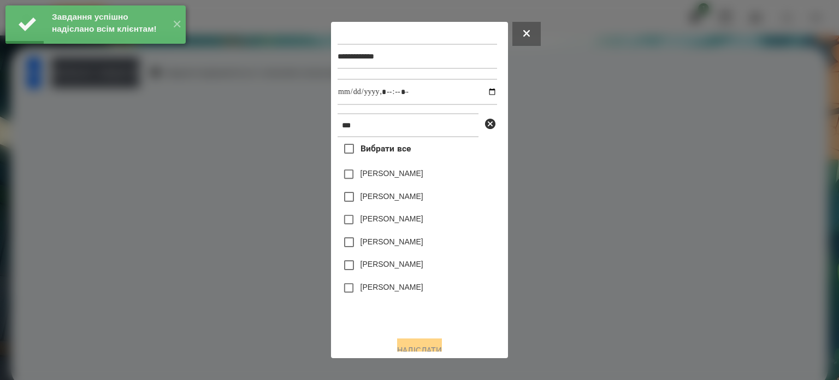
drag, startPoint x: 391, startPoint y: 268, endPoint x: 405, endPoint y: 250, distance: 23.1
click at [392, 268] on label "[PERSON_NAME]" at bounding box center [392, 263] width 63 height 11
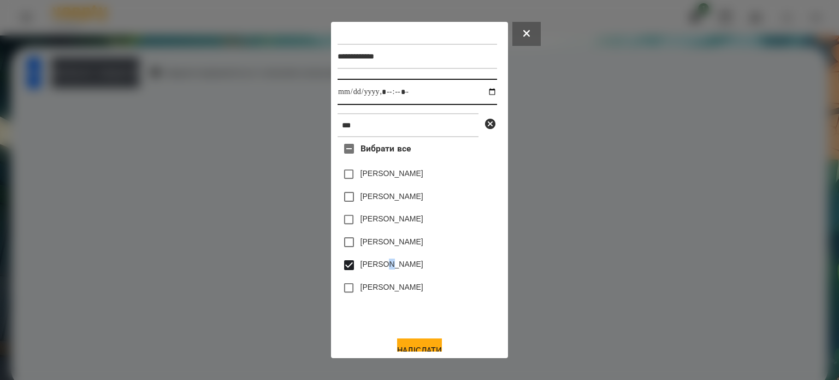
click at [485, 95] on input "datetime-local" at bounding box center [418, 92] width 160 height 26
type input "**********"
click at [418, 348] on button "Надіслати" at bounding box center [419, 350] width 45 height 24
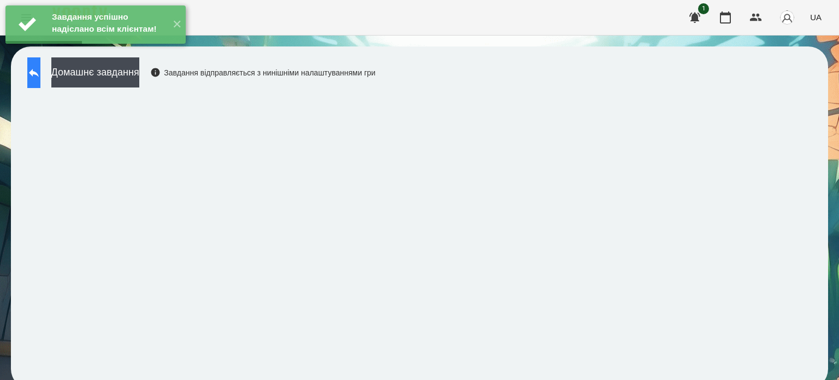
click at [40, 74] on icon at bounding box center [33, 72] width 13 height 13
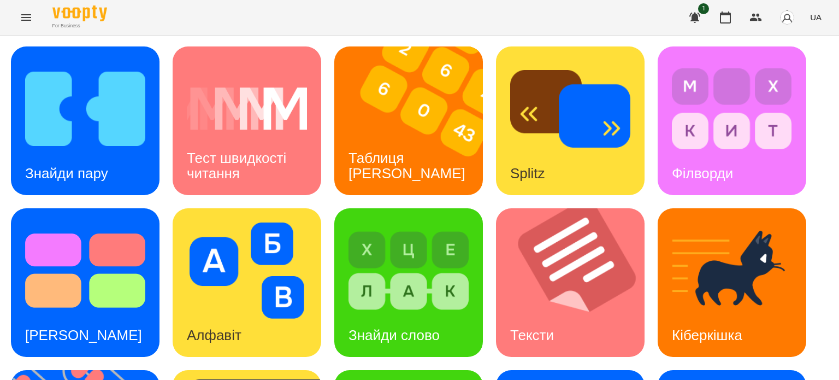
click at [23, 16] on icon "Menu" at bounding box center [26, 17] width 13 height 13
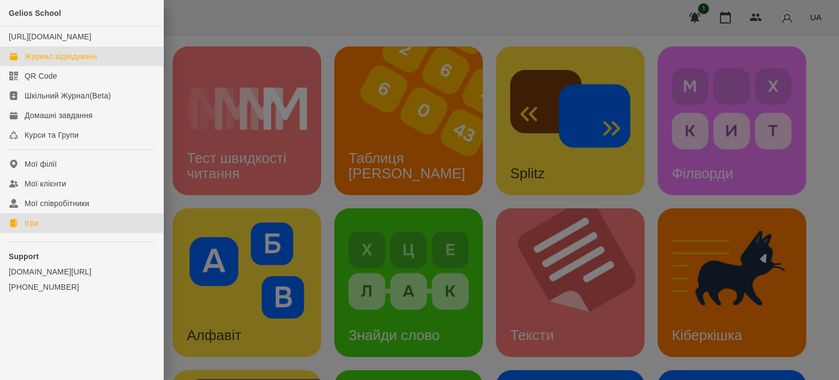
click at [59, 62] on div "Журнал відвідувань" at bounding box center [61, 56] width 73 height 11
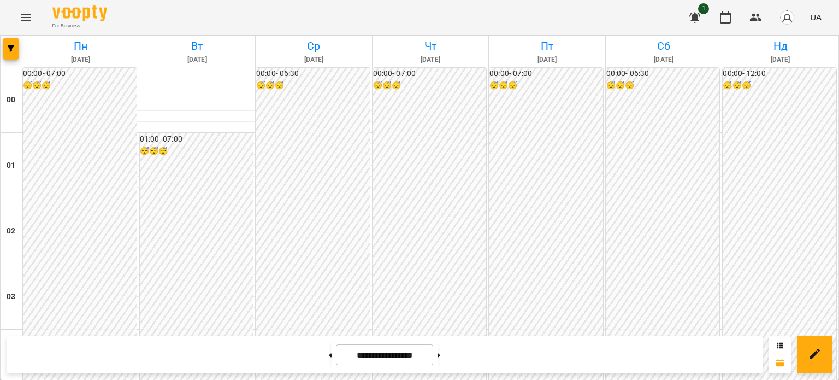
scroll to position [1093, 0]
